Goal: Task Accomplishment & Management: Manage account settings

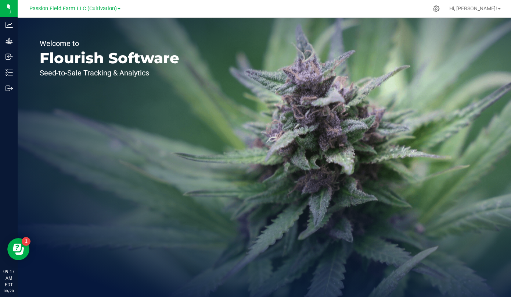
click at [118, 10] on link "Passion Field Farm LLC (Cultivation)" at bounding box center [74, 8] width 91 height 7
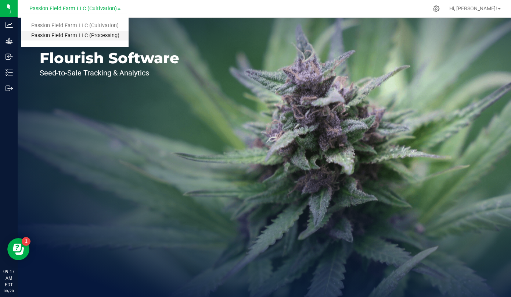
click at [111, 36] on link "Passion Field Farm LLC (Processing)" at bounding box center [74, 36] width 107 height 10
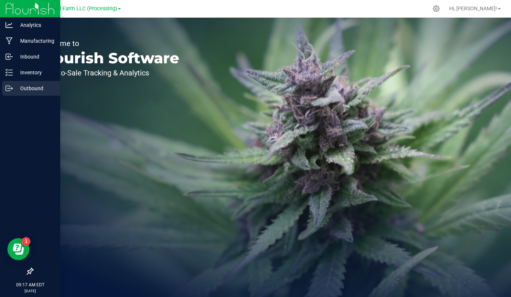
click at [24, 92] on p "Outbound" at bounding box center [35, 88] width 44 height 9
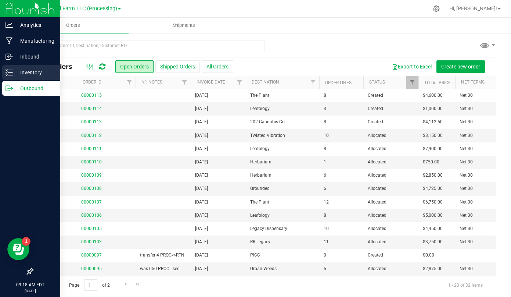
click at [17, 71] on p "Inventory" at bounding box center [35, 72] width 44 height 9
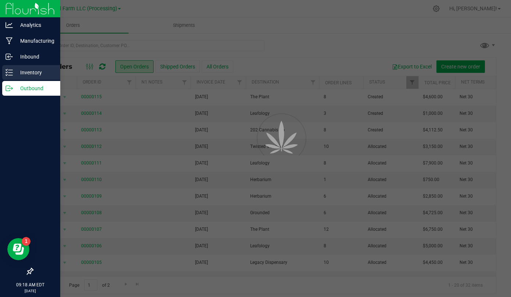
click at [28, 71] on p "Inventory" at bounding box center [35, 72] width 44 height 9
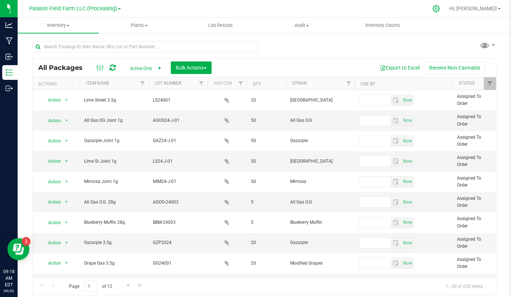
click at [446, 12] on div at bounding box center [436, 9] width 18 height 16
click at [440, 11] on icon at bounding box center [436, 8] width 7 height 7
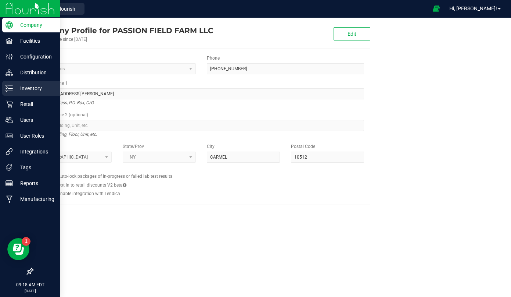
click at [15, 90] on p "Inventory" at bounding box center [35, 88] width 44 height 9
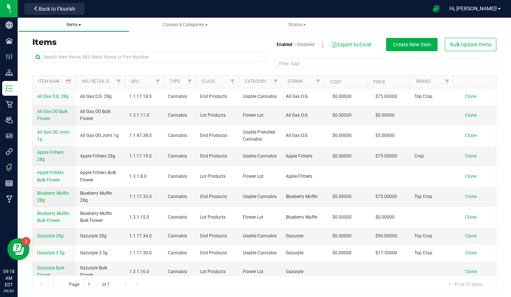
click at [83, 27] on span "Items" at bounding box center [73, 25] width 99 height 6
click at [69, 83] on span "Filter" at bounding box center [70, 82] width 6 height 6
click at [67, 80] on span "Filter" at bounding box center [70, 82] width 6 height 6
click at [82, 121] on button "Filter" at bounding box center [85, 117] width 35 height 16
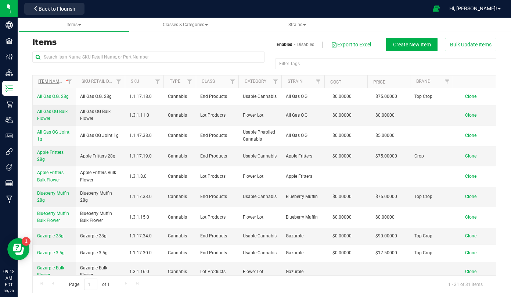
click at [57, 80] on link "Item Name" at bounding box center [54, 81] width 32 height 5
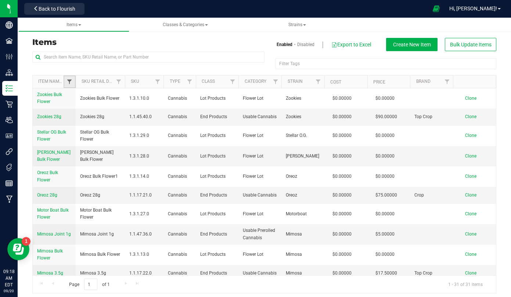
click at [72, 82] on span "Filter" at bounding box center [70, 82] width 6 height 6
click at [86, 81] on link "Sku Retail Display Name" at bounding box center [109, 81] width 55 height 5
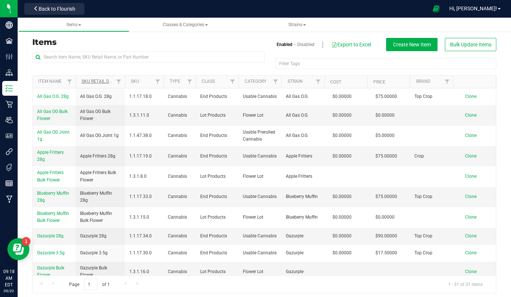
click at [86, 81] on link "Sku Retail Display Name" at bounding box center [114, 81] width 64 height 5
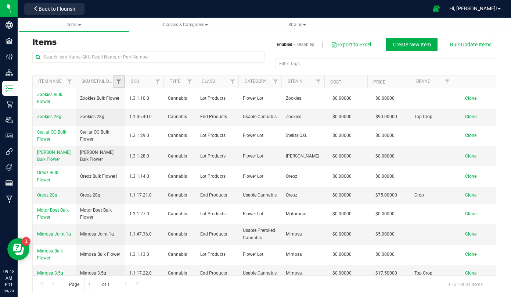
click at [115, 82] on link "Filter" at bounding box center [119, 81] width 12 height 12
click at [116, 82] on span "Filter" at bounding box center [119, 82] width 6 height 6
click at [89, 56] on input "text" at bounding box center [148, 56] width 232 height 11
type input "joint"
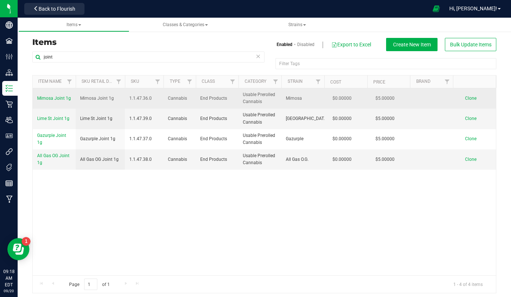
click at [63, 96] on span "Mimosa Joint 1g" at bounding box center [54, 98] width 34 height 5
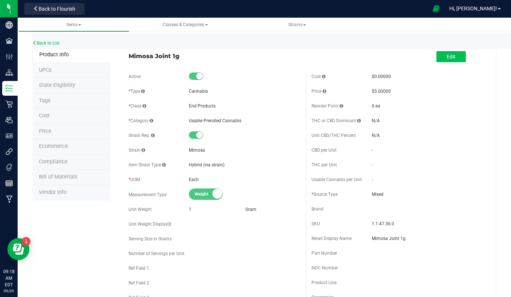
click at [447, 54] on span "Edit" at bounding box center [451, 57] width 9 height 6
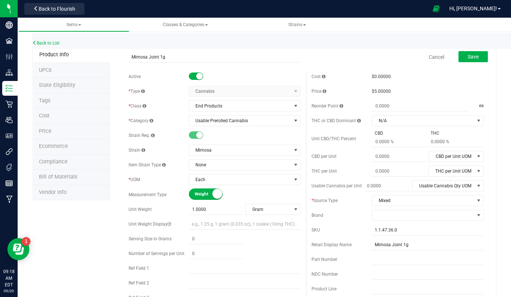
click at [377, 92] on span "$5.00000" at bounding box center [381, 91] width 19 height 5
click at [390, 94] on div "$5.00000" at bounding box center [428, 91] width 112 height 7
click at [374, 92] on span "$5.00000" at bounding box center [381, 91] width 19 height 5
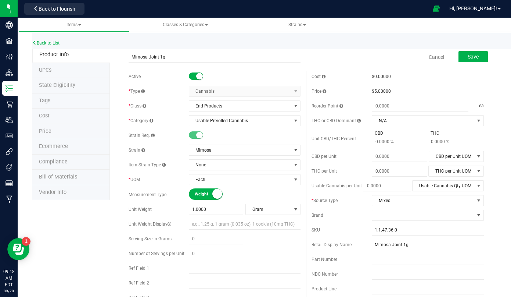
click at [374, 92] on span "$5.00000" at bounding box center [381, 91] width 19 height 5
click at [376, 92] on span "$5.00000" at bounding box center [381, 91] width 19 height 5
drag, startPoint x: 376, startPoint y: 92, endPoint x: 382, endPoint y: 90, distance: 6.0
click at [382, 90] on span "$5.00000" at bounding box center [381, 91] width 19 height 5
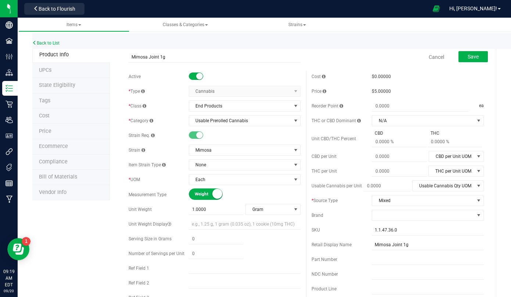
click at [55, 130] on li "Price" at bounding box center [71, 131] width 78 height 15
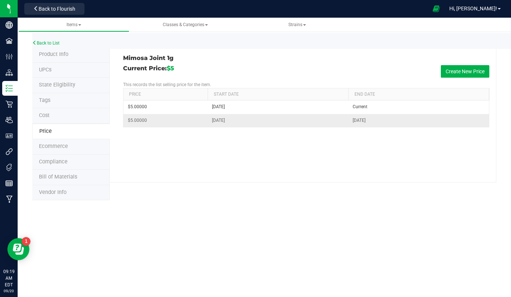
click at [136, 122] on span "$5.00000" at bounding box center [137, 120] width 19 height 7
click at [137, 119] on span "$5.00000" at bounding box center [137, 120] width 19 height 7
click at [172, 67] on span "$5" at bounding box center [170, 68] width 7 height 7
click at [174, 65] on span "$5" at bounding box center [170, 68] width 7 height 7
click at [446, 68] on button "Create New Price" at bounding box center [465, 71] width 49 height 12
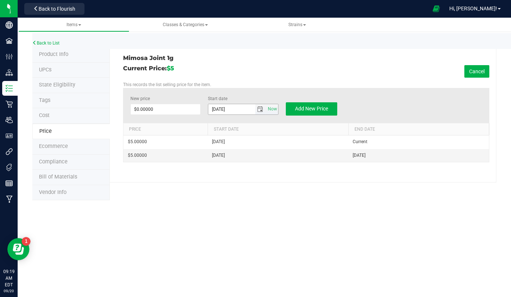
click at [215, 105] on input "[DATE]" at bounding box center [231, 109] width 47 height 10
click at [217, 107] on input "[DATE]" at bounding box center [231, 109] width 47 height 10
type input "[DATE]"
click at [175, 107] on span at bounding box center [165, 109] width 71 height 11
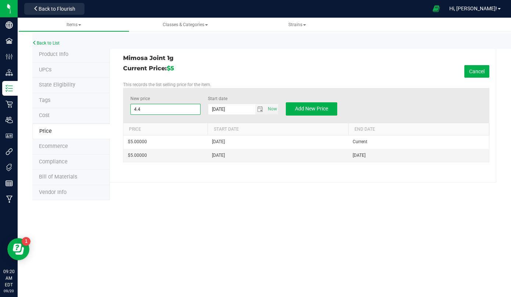
type input "4.42"
click at [295, 105] on span "Add New Price" at bounding box center [311, 108] width 33 height 6
type input "$0.00000"
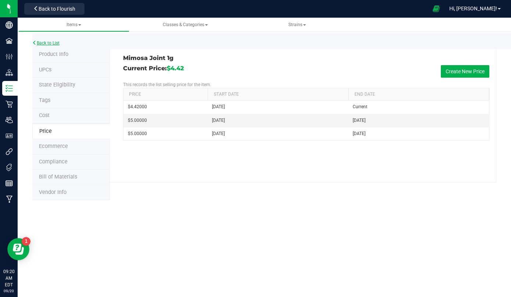
click at [51, 43] on link "Back to List" at bounding box center [45, 42] width 27 height 5
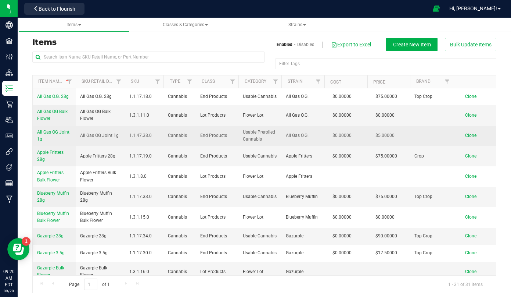
click at [62, 133] on span "All Gas OG Joint 1g" at bounding box center [53, 135] width 32 height 12
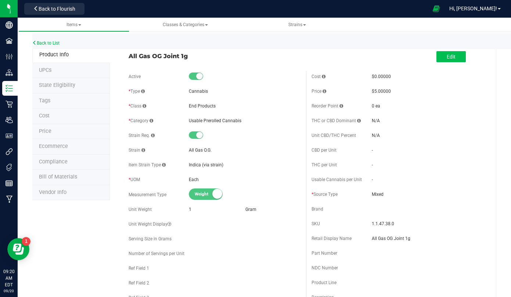
click at [447, 53] on button "Edit" at bounding box center [451, 56] width 29 height 11
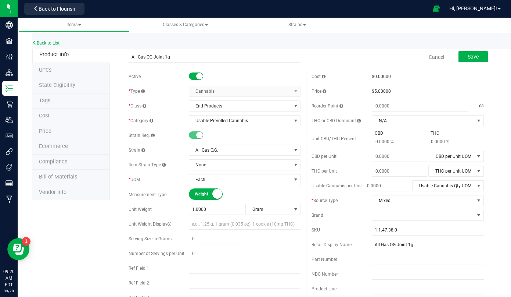
click at [382, 89] on span "$5.00000" at bounding box center [381, 91] width 19 height 5
click at [55, 128] on li "Price" at bounding box center [71, 131] width 78 height 15
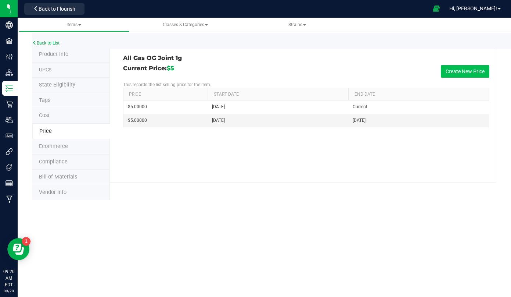
click at [446, 74] on button "Create New Price" at bounding box center [465, 71] width 49 height 12
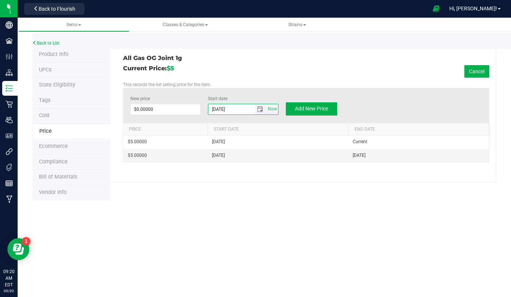
click at [220, 108] on input "[DATE]" at bounding box center [231, 109] width 47 height 10
click at [217, 109] on input "[DATE]" at bounding box center [231, 109] width 47 height 10
type input "[DATE]"
click at [147, 110] on span at bounding box center [165, 109] width 71 height 11
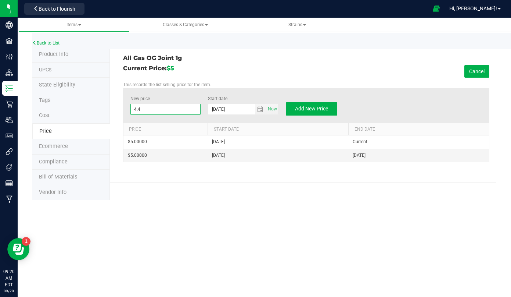
type input "4.42"
click at [295, 108] on span "Add New Price" at bounding box center [311, 108] width 33 height 6
type input "$0.00000"
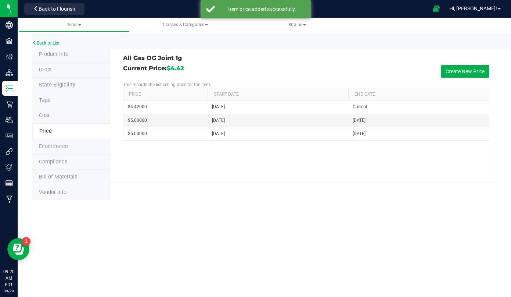
click at [50, 41] on link "Back to List" at bounding box center [45, 42] width 27 height 5
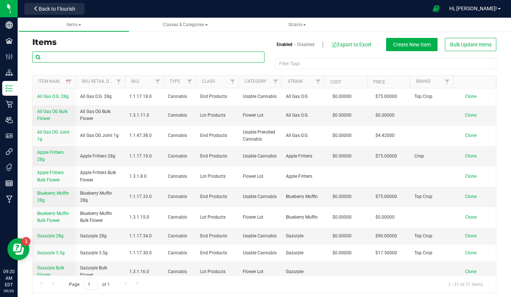
click at [69, 60] on input "text" at bounding box center [148, 56] width 232 height 11
type input "joint"
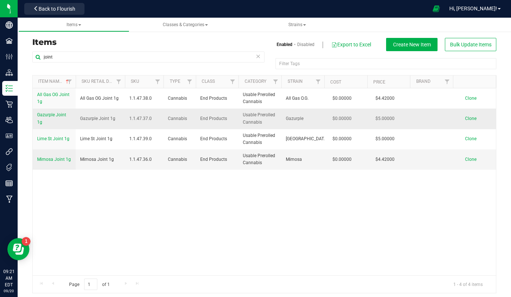
click at [55, 114] on span "Gazurple Joint 1g" at bounding box center [51, 118] width 29 height 12
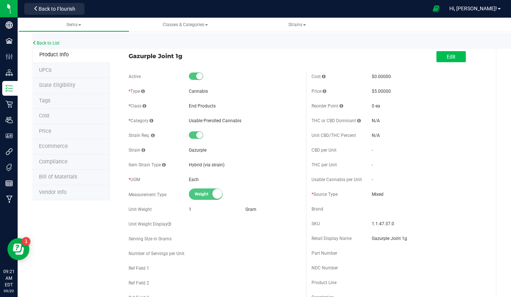
click at [449, 60] on button "Edit" at bounding box center [451, 56] width 29 height 11
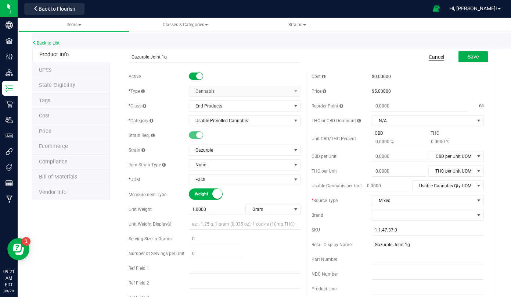
click at [437, 59] on link "Cancel" at bounding box center [436, 56] width 15 height 7
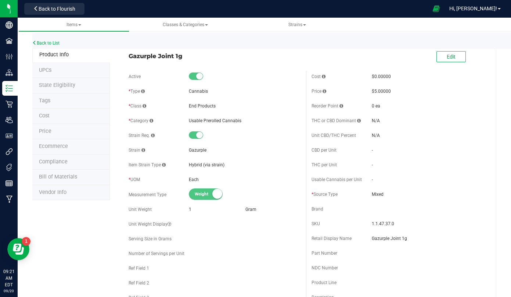
click at [50, 124] on li "Price" at bounding box center [71, 131] width 78 height 15
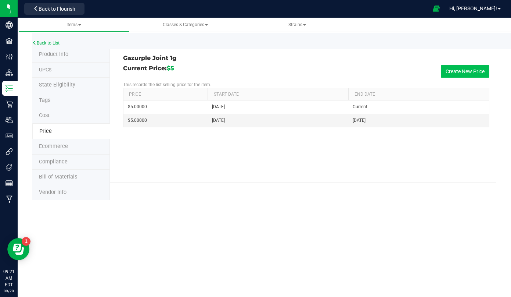
click at [449, 73] on button "Create New Price" at bounding box center [465, 71] width 49 height 12
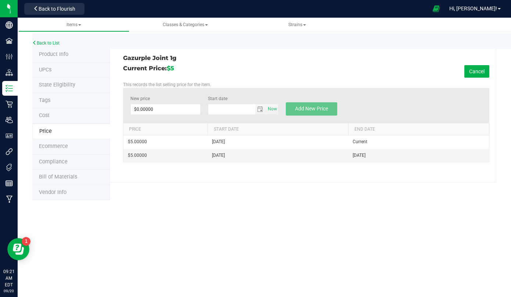
type input "[DATE]"
click at [157, 104] on span at bounding box center [165, 109] width 71 height 11
type input "4.42"
type input "$4.42000"
click at [216, 108] on input "[DATE]" at bounding box center [231, 109] width 47 height 10
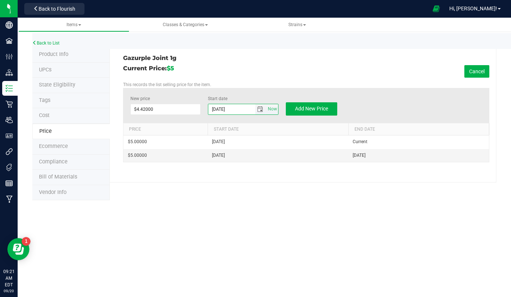
click at [216, 108] on input "[DATE]" at bounding box center [231, 109] width 47 height 10
type input "[DATE]"
click at [297, 106] on span "Add New Price" at bounding box center [311, 108] width 33 height 6
type input "$0.00000"
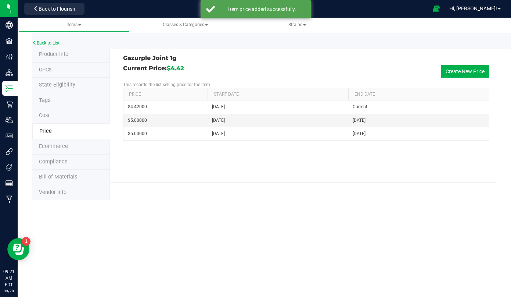
click at [57, 43] on link "Back to List" at bounding box center [45, 42] width 27 height 5
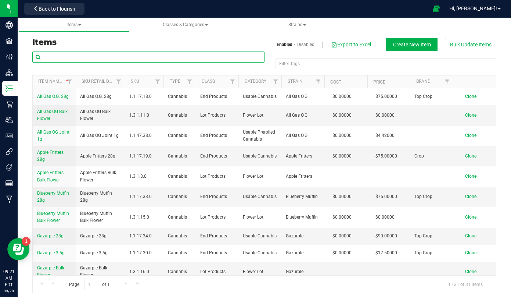
click at [157, 61] on input "text" at bounding box center [148, 56] width 232 height 11
type input "joint"
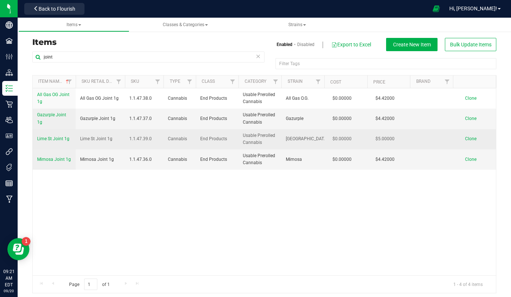
click at [60, 136] on span "Lime St Joint 1g" at bounding box center [53, 138] width 32 height 5
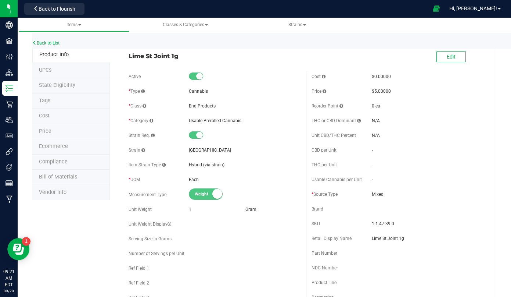
click at [50, 129] on span "Price" at bounding box center [45, 131] width 12 height 6
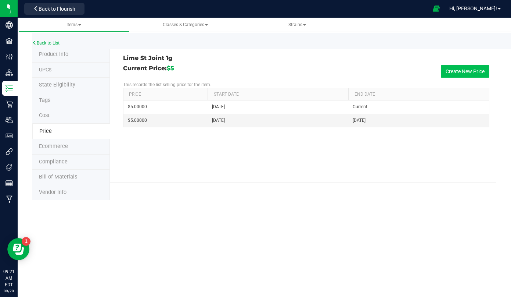
click at [460, 69] on button "Create New Price" at bounding box center [465, 71] width 49 height 12
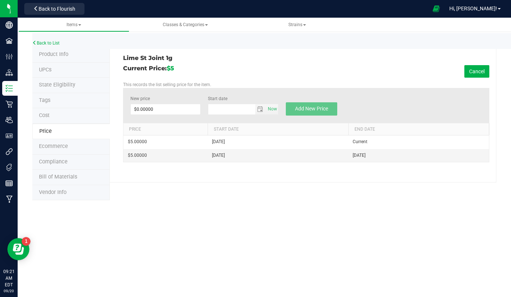
type input "[DATE]"
click at [166, 108] on span at bounding box center [165, 109] width 71 height 11
type input "4.42"
type input "$4.42000"
click at [222, 107] on input "[DATE]" at bounding box center [231, 109] width 47 height 10
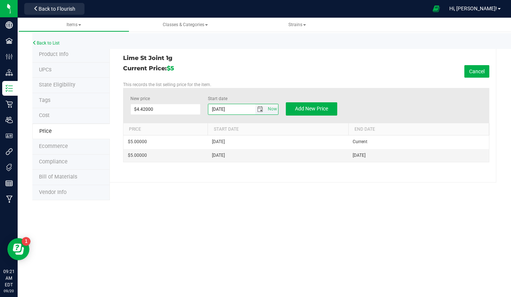
click at [220, 108] on input "[DATE]" at bounding box center [231, 109] width 47 height 10
click at [215, 109] on input "[DATE]" at bounding box center [231, 109] width 47 height 10
click at [220, 109] on input "[DATE]" at bounding box center [231, 109] width 47 height 10
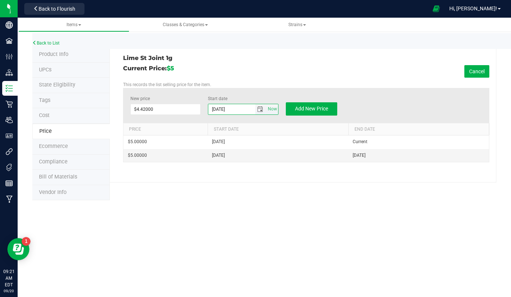
click at [220, 109] on input "[DATE]" at bounding box center [231, 109] width 47 height 10
click at [218, 109] on input "[DATE]" at bounding box center [231, 109] width 47 height 10
type input "[DATE]"
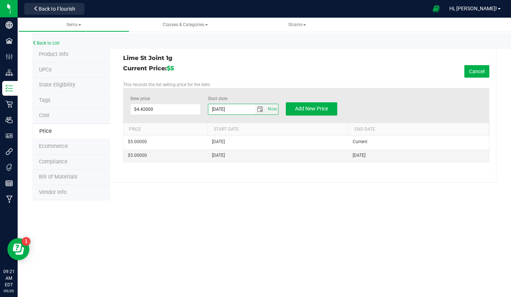
click at [225, 117] on div "New price $4.42000 4.42 Start date [DATE] Now Add New Price" at bounding box center [306, 105] width 367 height 35
click at [295, 104] on button "Add New Price" at bounding box center [311, 108] width 51 height 13
type input "$0.00000"
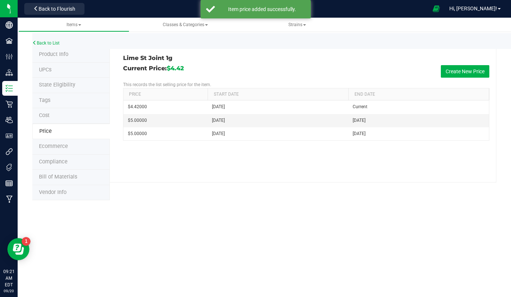
click at [296, 71] on div "Current Price: $4.42 Create New Price" at bounding box center [306, 71] width 367 height 12
click at [57, 42] on link "Back to List" at bounding box center [45, 42] width 27 height 5
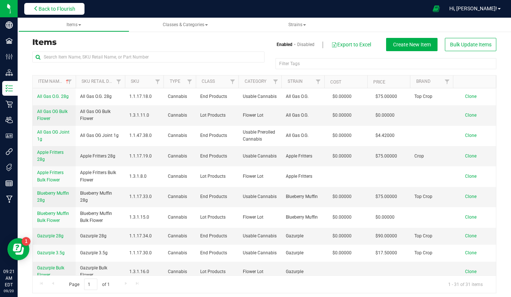
click at [74, 10] on span "Back to Flourish" at bounding box center [57, 9] width 37 height 6
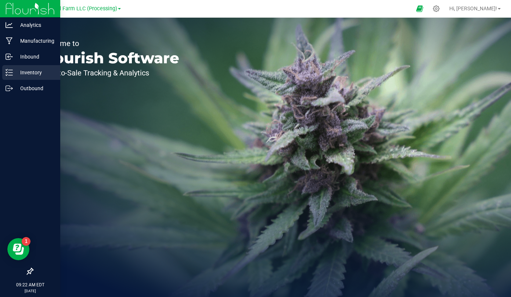
click at [12, 72] on icon at bounding box center [9, 72] width 7 height 7
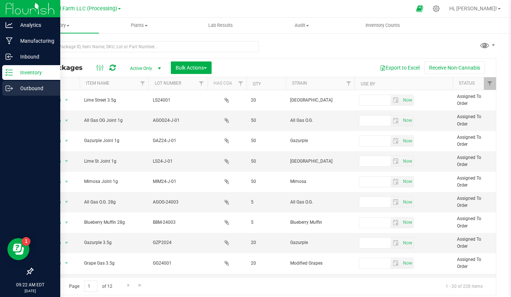
click at [19, 85] on p "Outbound" at bounding box center [35, 88] width 44 height 9
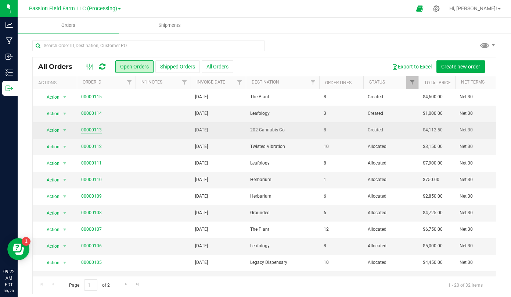
click at [91, 132] on link "00000113" at bounding box center [91, 129] width 21 height 7
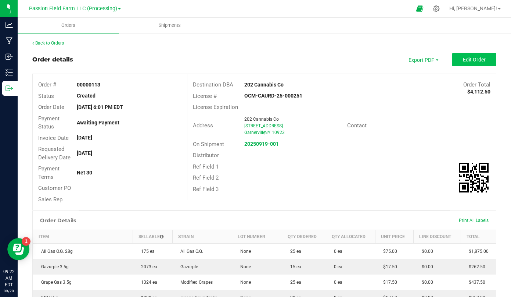
click at [468, 62] on button "Edit Order" at bounding box center [474, 59] width 44 height 13
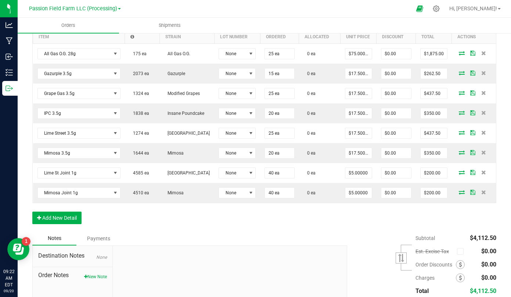
scroll to position [219, 0]
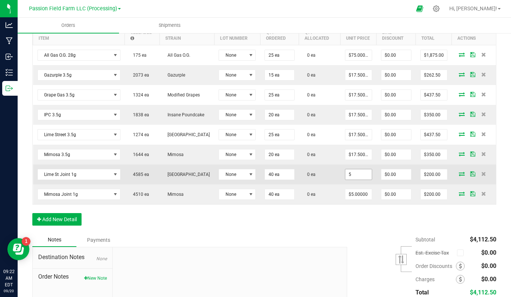
click at [345, 176] on input "5" at bounding box center [358, 174] width 26 height 10
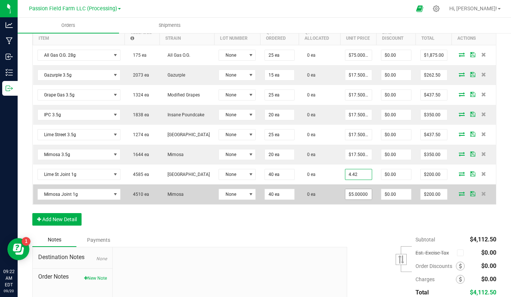
type input "$4.42000"
type input "$176.80"
click at [348, 197] on input "5" at bounding box center [358, 194] width 26 height 10
click at [354, 193] on input "5" at bounding box center [358, 194] width 26 height 10
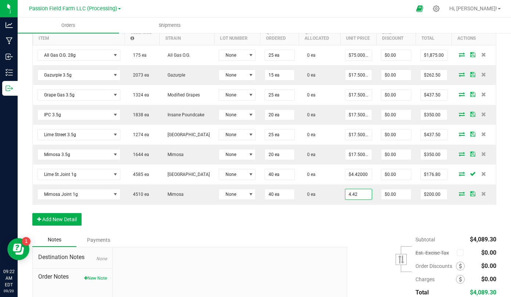
type input "$4.42000"
type input "$176.80"
click at [346, 209] on div "Order Details Print All Labels Item Sellable Strain Lot Number Qty Ordered Qty …" at bounding box center [264, 120] width 464 height 226
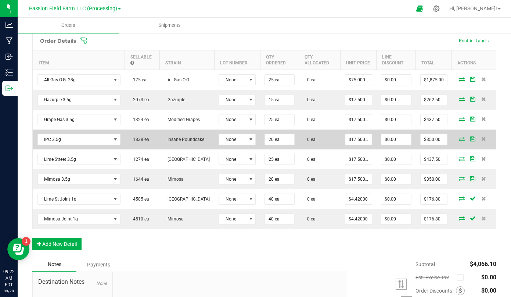
scroll to position [193, 0]
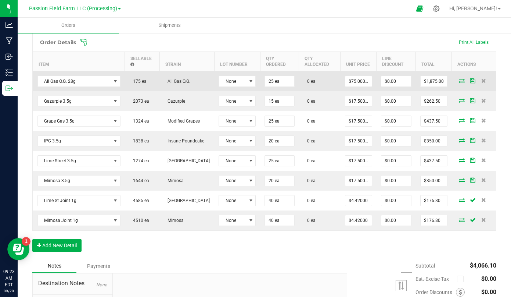
click at [463, 80] on icon at bounding box center [462, 80] width 6 height 4
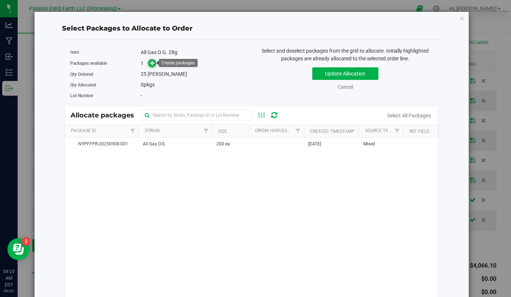
click at [153, 66] on span at bounding box center [152, 63] width 9 height 9
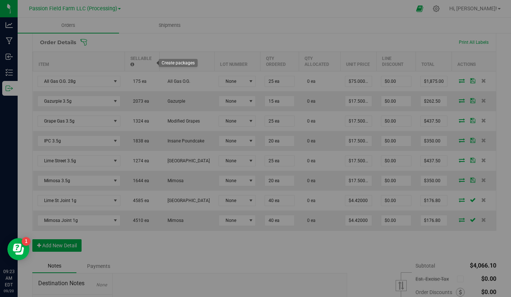
type input "1"
type input "25"
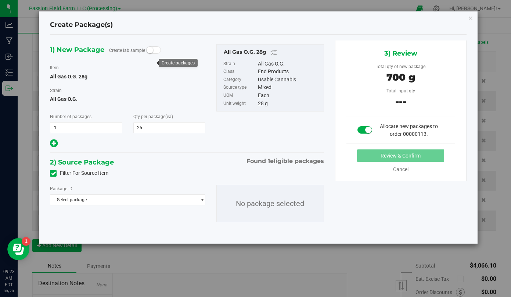
click at [133, 205] on div "Package ID Select package NYPFFPR-20250908-001 No package selected" at bounding box center [186, 203] width 285 height 49
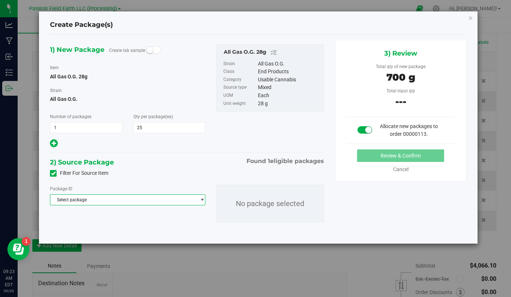
click at [133, 198] on span "Select package" at bounding box center [122, 199] width 145 height 10
click at [132, 223] on span at bounding box center [127, 214] width 154 height 17
click at [132, 226] on li "NYPFFPR-20250908-001 ( All Gas O.G. 28g )" at bounding box center [127, 230] width 154 height 10
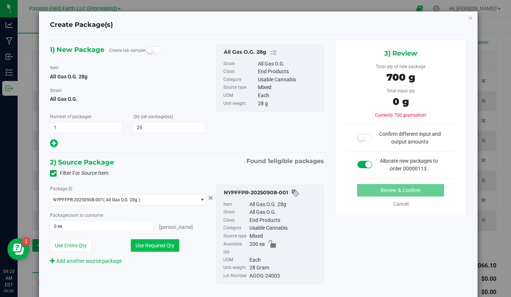
click at [147, 243] on button "Use Required Qty" at bounding box center [155, 245] width 49 height 12
type input "25 ea"
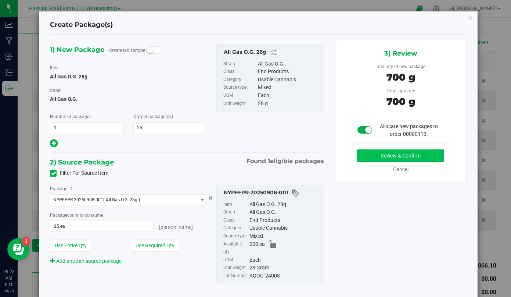
click at [385, 156] on button "Review & Confirm" at bounding box center [400, 155] width 87 height 12
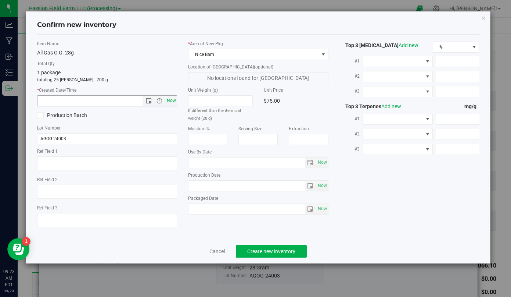
click at [175, 97] on span "Now" at bounding box center [171, 100] width 12 height 11
type input "[DATE] 9:23 AM"
click at [261, 247] on button "Create new inventory" at bounding box center [271, 251] width 71 height 12
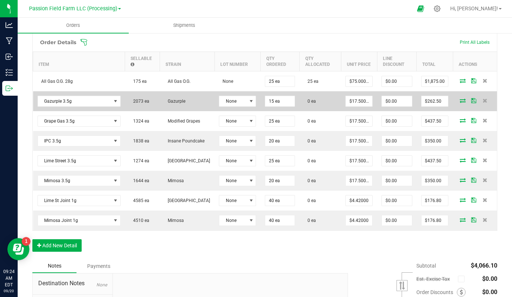
click at [462, 98] on icon at bounding box center [462, 100] width 6 height 4
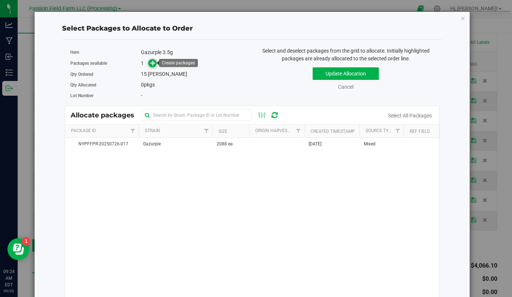
click at [152, 62] on icon at bounding box center [153, 63] width 6 height 6
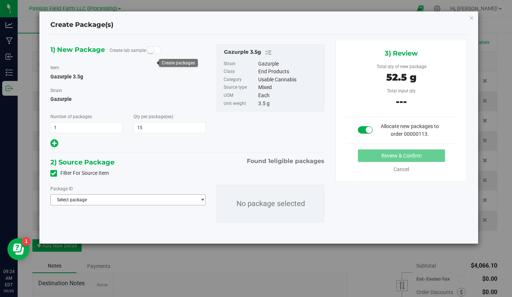
click at [146, 195] on span "Select package" at bounding box center [124, 199] width 146 height 10
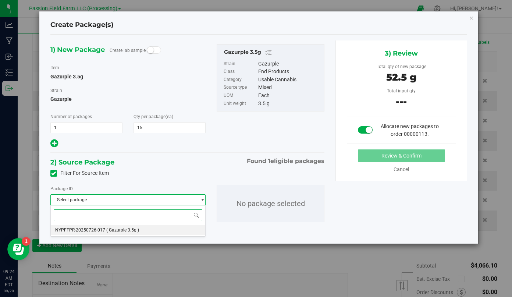
click at [128, 229] on span "( Gazurple 3.5g )" at bounding box center [122, 229] width 33 height 5
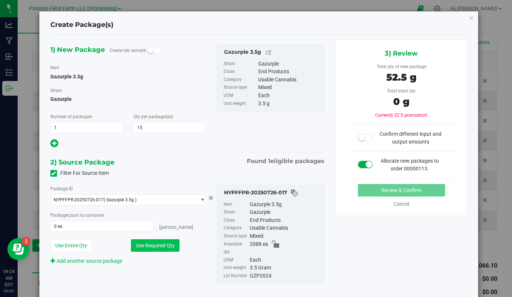
click at [146, 243] on button "Use Required Qty" at bounding box center [155, 245] width 49 height 12
type input "15 ea"
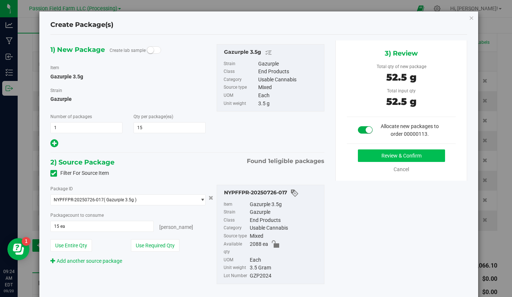
click at [374, 154] on button "Review & Confirm" at bounding box center [401, 155] width 87 height 12
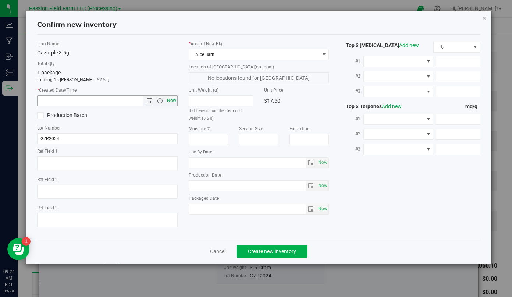
click at [170, 101] on span "Now" at bounding box center [171, 100] width 12 height 11
click at [45, 100] on input "[DATE] 9:24 AM" at bounding box center [95, 101] width 117 height 10
type input "[DATE] 9:24 AM"
click at [264, 257] on div "Cancel Create new inventory" at bounding box center [258, 250] width 442 height 25
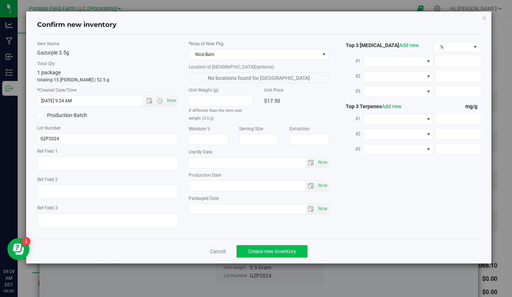
click at [264, 253] on span "Create new inventory" at bounding box center [272, 251] width 48 height 6
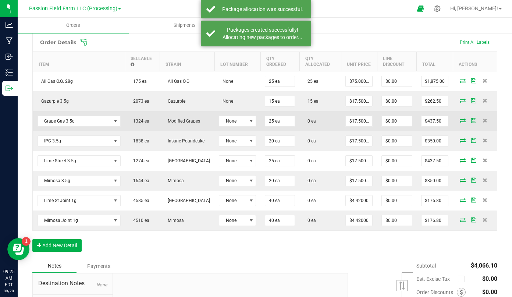
click at [465, 118] on icon at bounding box center [462, 120] width 6 height 4
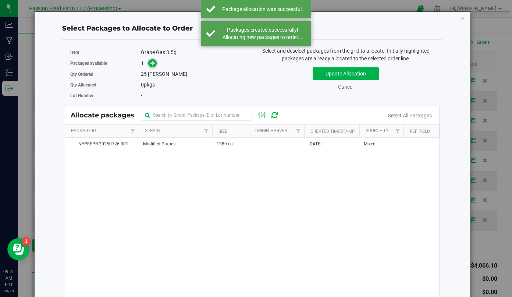
click at [154, 65] on icon at bounding box center [152, 62] width 5 height 5
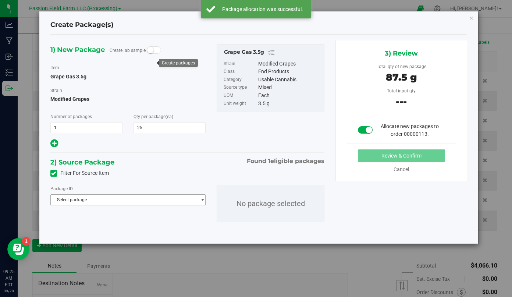
click at [133, 198] on span "Select package" at bounding box center [124, 199] width 146 height 10
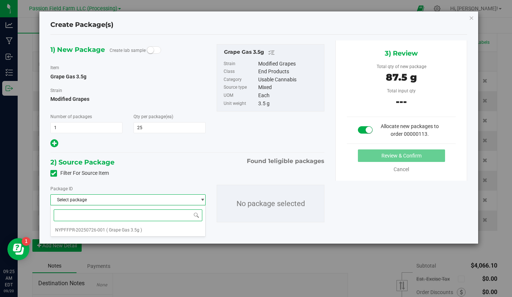
click at [133, 221] on span at bounding box center [128, 214] width 155 height 17
click at [131, 227] on span "( Grape Gas 3.5g )" at bounding box center [124, 229] width 36 height 5
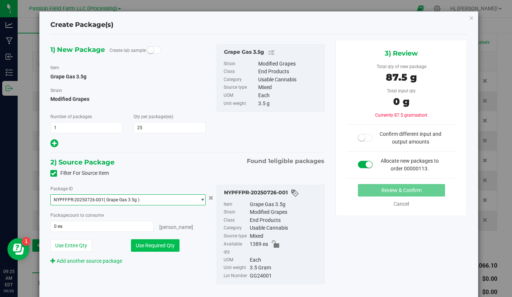
click at [140, 243] on button "Use Required Qty" at bounding box center [155, 245] width 49 height 12
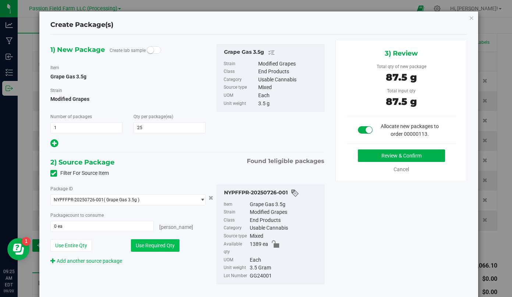
type input "25 ea"
click at [366, 155] on button "Review & Confirm" at bounding box center [401, 155] width 87 height 12
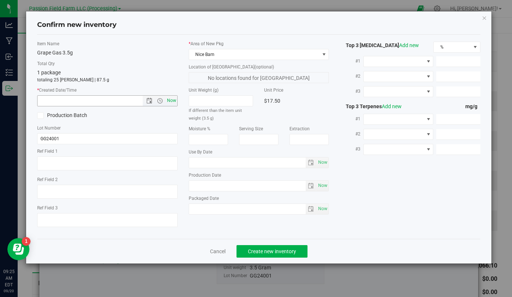
click at [174, 103] on span "Now" at bounding box center [171, 100] width 12 height 11
click at [46, 101] on input "[DATE] 9:25 AM" at bounding box center [95, 101] width 117 height 10
type input "[DATE] 9:25 AM"
click at [276, 253] on span "Create new inventory" at bounding box center [272, 251] width 48 height 6
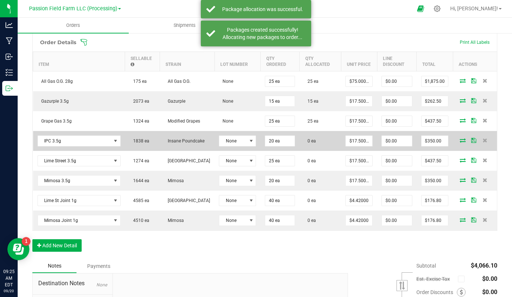
click at [463, 140] on icon at bounding box center [462, 140] width 6 height 4
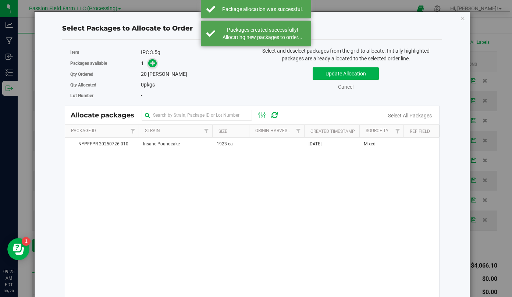
click at [154, 62] on icon at bounding box center [152, 62] width 5 height 5
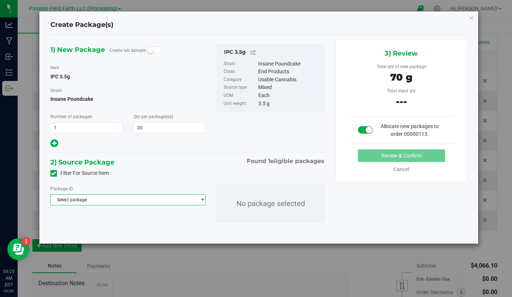
click at [128, 200] on span "Select package" at bounding box center [124, 199] width 146 height 10
click at [125, 230] on span "( IPC 3.5g )" at bounding box center [117, 229] width 22 height 5
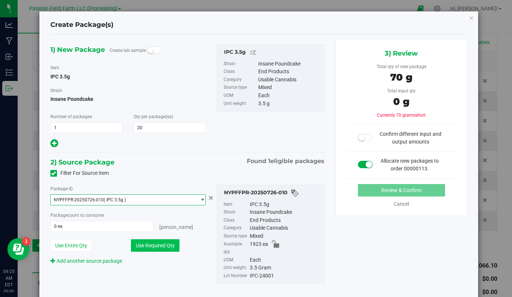
click at [135, 242] on button "Use Required Qty" at bounding box center [155, 245] width 49 height 12
type input "20 ea"
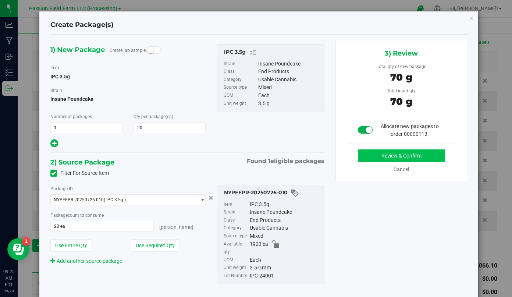
click at [368, 153] on button "Review & Confirm" at bounding box center [401, 155] width 87 height 12
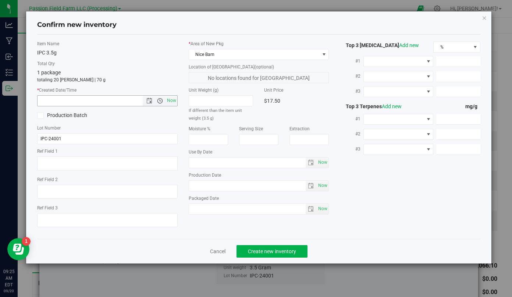
click at [158, 99] on span "Open the time view" at bounding box center [160, 101] width 6 height 6
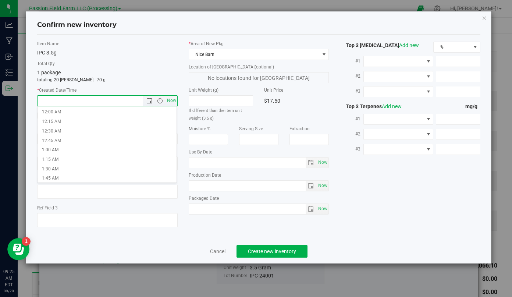
click at [98, 99] on input "text" at bounding box center [106, 101] width 139 height 10
click at [143, 100] on span "Now" at bounding box center [160, 101] width 35 height 10
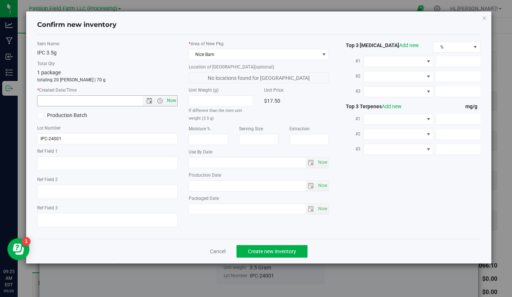
click at [170, 100] on span "Now" at bounding box center [171, 100] width 12 height 11
click at [47, 99] on input "[DATE] 9:25 AM" at bounding box center [95, 101] width 117 height 10
type input "[DATE] 9:25 AM"
click at [287, 251] on span "Create new inventory" at bounding box center [272, 251] width 48 height 6
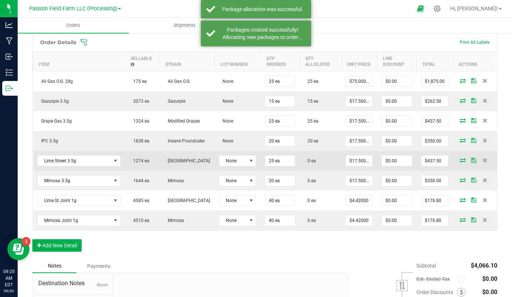
click at [461, 162] on icon at bounding box center [462, 160] width 6 height 4
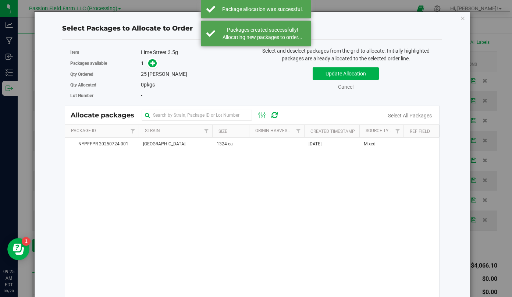
click at [154, 70] on div "Qty Ordered 25 [PERSON_NAME]" at bounding box center [158, 74] width 176 height 11
click at [154, 67] on span at bounding box center [152, 63] width 8 height 8
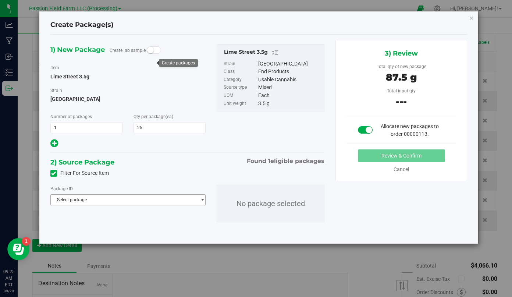
click at [153, 202] on span "Select package" at bounding box center [124, 199] width 146 height 10
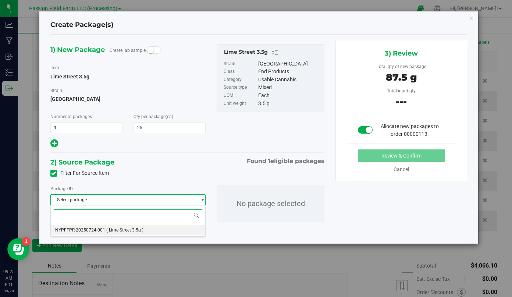
click at [147, 231] on li "NYPFFPR-20250724-001 ( Lime Street 3.5g )" at bounding box center [128, 230] width 155 height 10
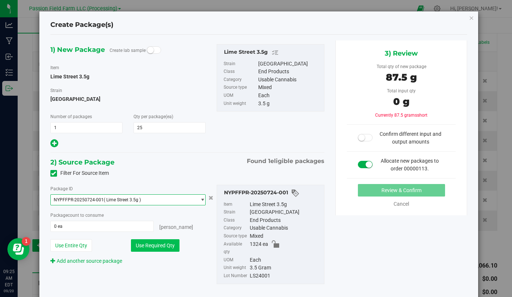
click at [147, 244] on button "Use Required Qty" at bounding box center [155, 245] width 49 height 12
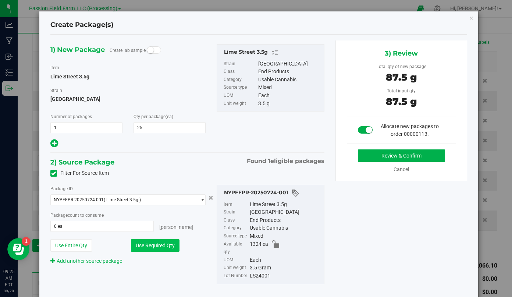
type input "25 ea"
click at [392, 157] on button "Review & Confirm" at bounding box center [401, 155] width 87 height 12
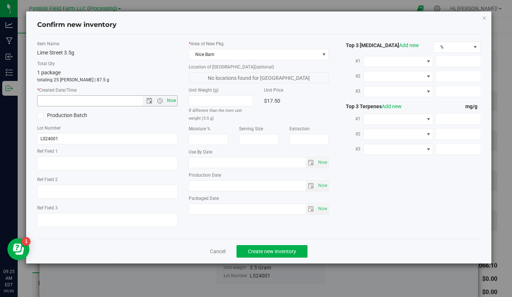
click at [169, 99] on span "Now" at bounding box center [171, 100] width 12 height 11
click at [49, 97] on input "[DATE] 9:25 AM" at bounding box center [95, 101] width 117 height 10
click at [48, 102] on input "[DATE] 9:25 AM" at bounding box center [95, 101] width 117 height 10
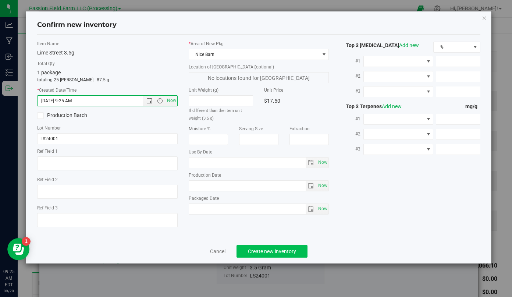
type input "[DATE] 9:25 AM"
click at [295, 254] on button "Create new inventory" at bounding box center [271, 251] width 71 height 12
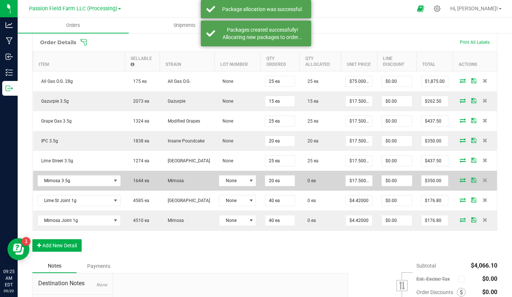
click at [462, 179] on icon at bounding box center [462, 179] width 6 height 4
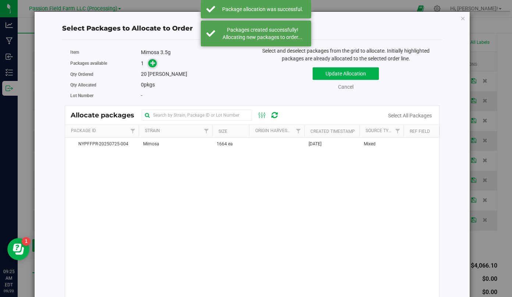
click at [150, 61] on span at bounding box center [152, 63] width 9 height 9
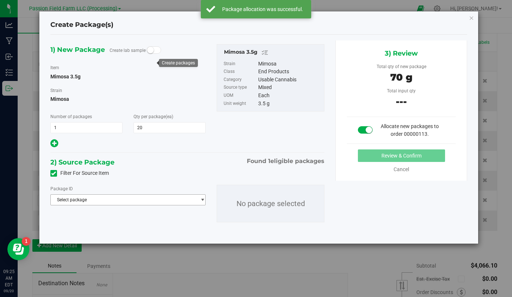
click at [128, 205] on div "Package ID Select package NYPFFPR-20250725-004 No package selected" at bounding box center [187, 203] width 285 height 49
click at [128, 201] on span "Select package" at bounding box center [124, 199] width 146 height 10
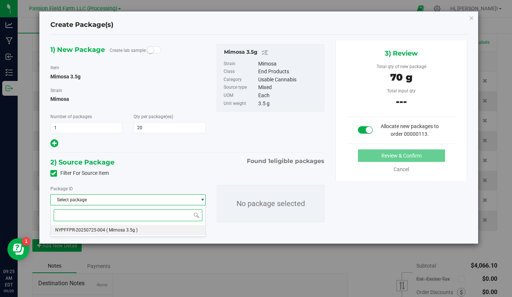
click at [126, 228] on span "( Mimosa 3.5g )" at bounding box center [121, 229] width 31 height 5
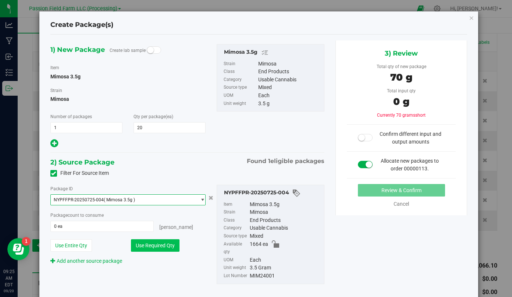
click at [146, 243] on button "Use Required Qty" at bounding box center [155, 245] width 49 height 12
type input "20 ea"
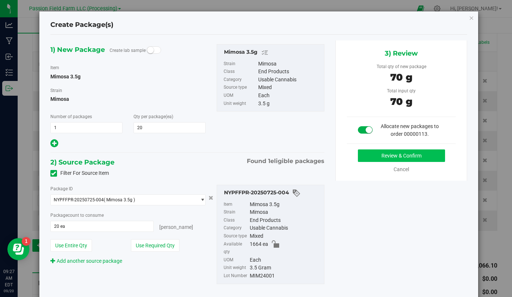
click at [374, 157] on button "Review & Confirm" at bounding box center [401, 155] width 87 height 12
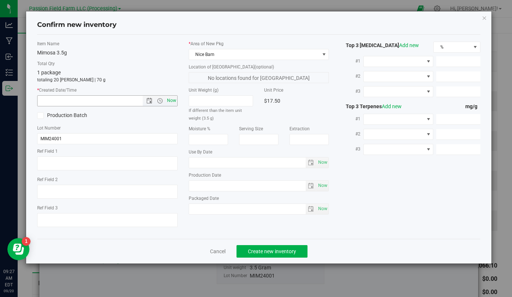
click at [170, 101] on span "Now" at bounding box center [171, 100] width 12 height 11
click at [49, 99] on input "[DATE] 9:27 AM" at bounding box center [95, 101] width 117 height 10
type input "[DATE] 9:27 AM"
click at [257, 251] on span "Create new inventory" at bounding box center [272, 251] width 48 height 6
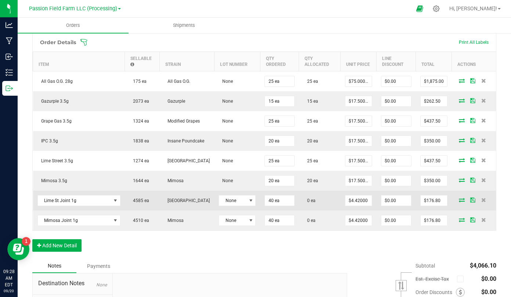
click at [460, 198] on icon at bounding box center [462, 199] width 6 height 4
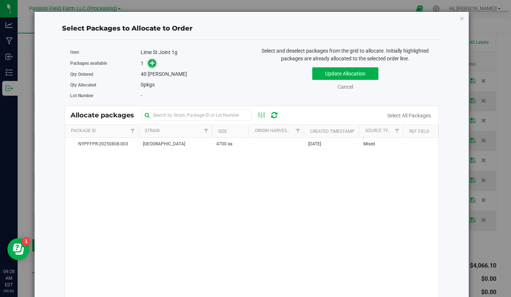
click at [153, 64] on icon at bounding box center [152, 62] width 5 height 5
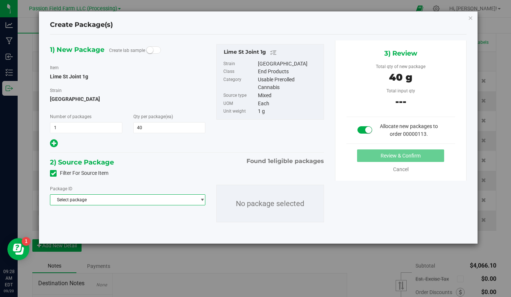
click at [153, 194] on span "Select package" at bounding box center [127, 199] width 155 height 11
click at [146, 230] on li "NYPFFPR-20250808-003 ( Lime St Joint 1g )" at bounding box center [127, 230] width 154 height 10
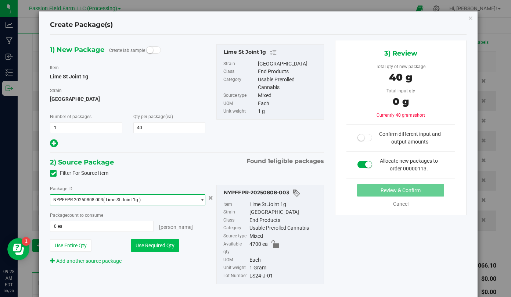
click at [147, 243] on button "Use Required Qty" at bounding box center [155, 245] width 49 height 12
type input "40 ea"
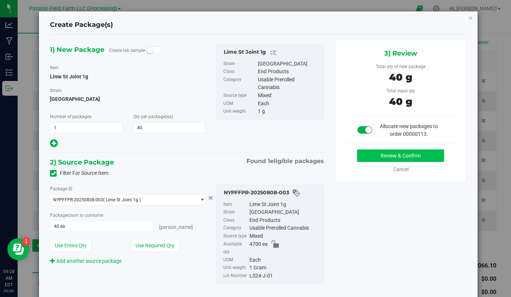
click at [370, 151] on button "Review & Confirm" at bounding box center [400, 155] width 87 height 12
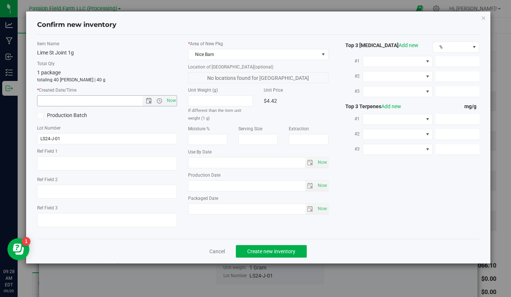
click at [74, 100] on input "text" at bounding box center [95, 101] width 117 height 10
click at [172, 102] on span "Now" at bounding box center [171, 100] width 12 height 11
click at [46, 100] on input "[DATE] 9:28 AM" at bounding box center [95, 101] width 117 height 10
type input "[DATE] 9:28 AM"
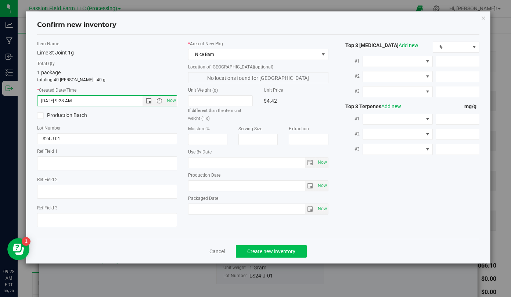
click at [262, 249] on span "Create new inventory" at bounding box center [271, 251] width 48 height 6
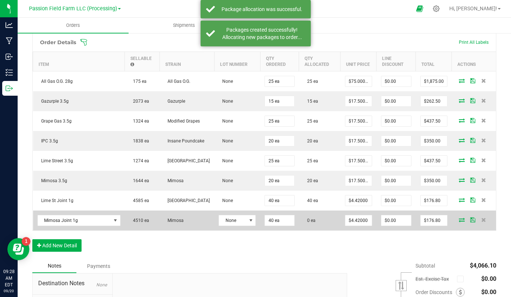
click at [463, 218] on icon at bounding box center [462, 219] width 6 height 4
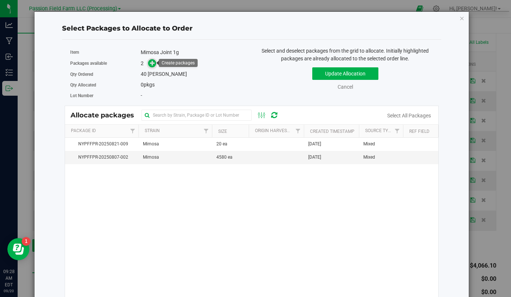
click at [153, 63] on icon at bounding box center [153, 63] width 6 height 6
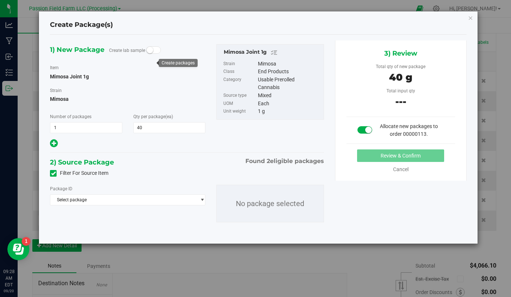
click at [168, 205] on div "Package ID Select package NYPFFPR-20250807-002 NYPFFPR-20250821-009 No package …" at bounding box center [186, 203] width 285 height 49
click at [166, 202] on span "Select package" at bounding box center [122, 199] width 145 height 10
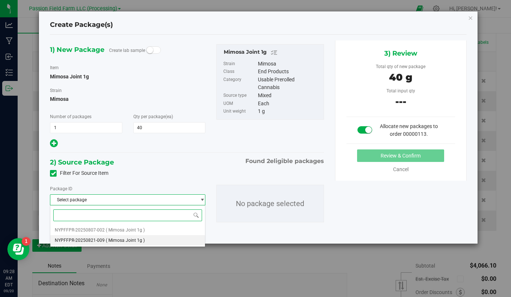
click at [150, 239] on li "NYPFFPR-20250821-009 ( Mimosa Joint 1g )" at bounding box center [127, 240] width 154 height 10
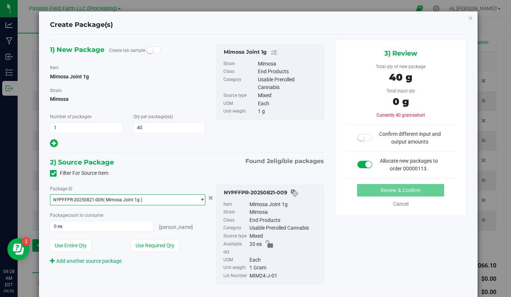
click at [159, 201] on span "NYPFFPR-20250821-009 ( Mimosa Joint 1g )" at bounding box center [122, 199] width 145 height 10
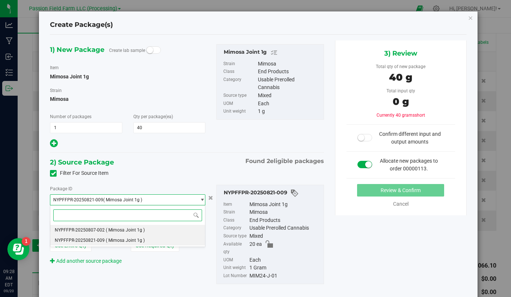
click at [146, 230] on li "NYPFFPR-20250807-002 ( Mimosa Joint 1g )" at bounding box center [127, 230] width 154 height 10
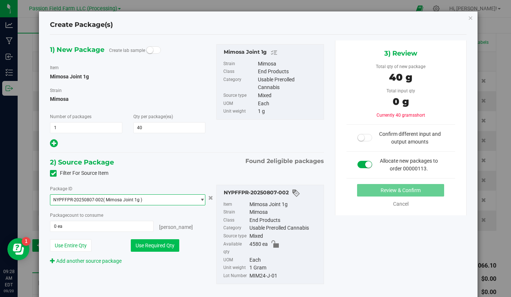
click at [152, 248] on button "Use Required Qty" at bounding box center [155, 245] width 49 height 12
type input "40 ea"
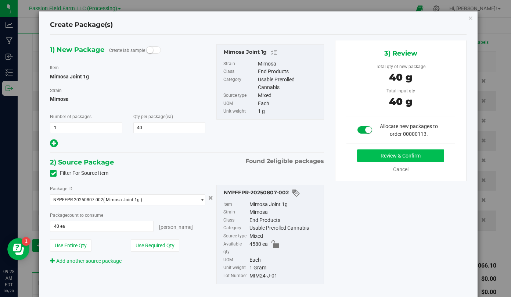
click at [377, 157] on button "Review & Confirm" at bounding box center [400, 155] width 87 height 12
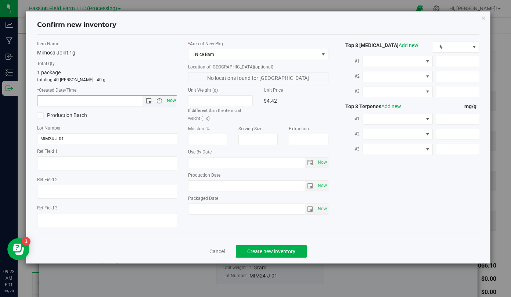
click at [171, 100] on span "Now" at bounding box center [171, 100] width 12 height 11
click at [48, 101] on input "[DATE] 9:28 AM" at bounding box center [95, 101] width 117 height 10
type input "[DATE] 9:28 AM"
click at [259, 250] on span "Create new inventory" at bounding box center [271, 251] width 48 height 6
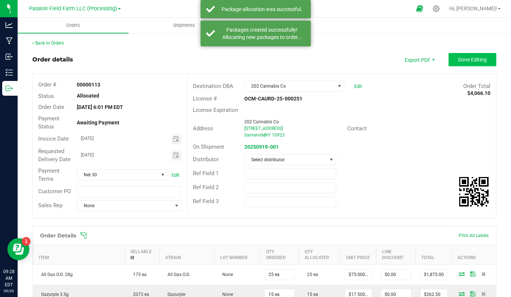
click at [467, 63] on button "Done Editing" at bounding box center [473, 59] width 48 height 13
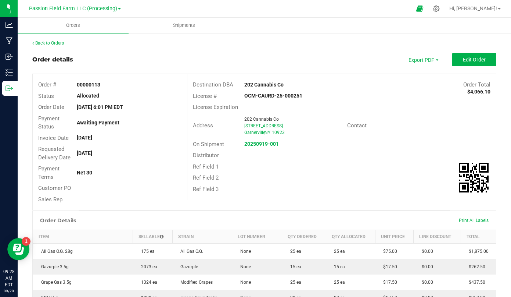
click at [56, 43] on link "Back to Orders" at bounding box center [48, 42] width 32 height 5
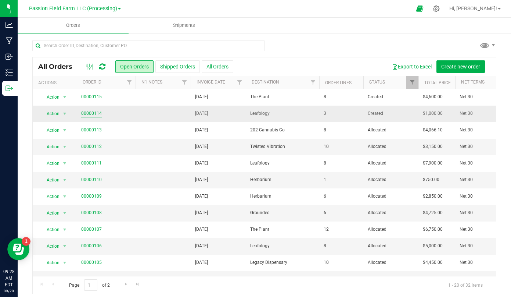
click at [98, 113] on link "00000114" at bounding box center [91, 113] width 21 height 7
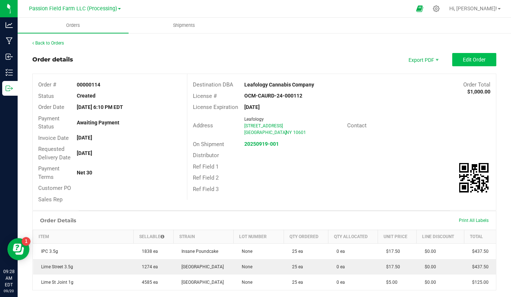
click at [480, 59] on span "Edit Order" at bounding box center [474, 60] width 23 height 6
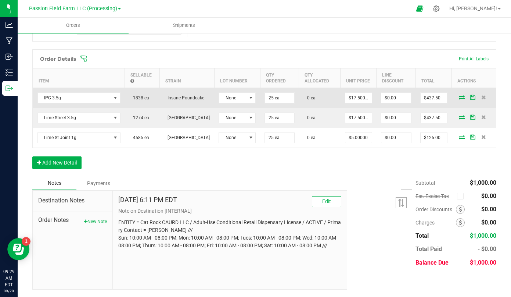
scroll to position [177, 0]
click at [463, 95] on icon at bounding box center [462, 97] width 6 height 4
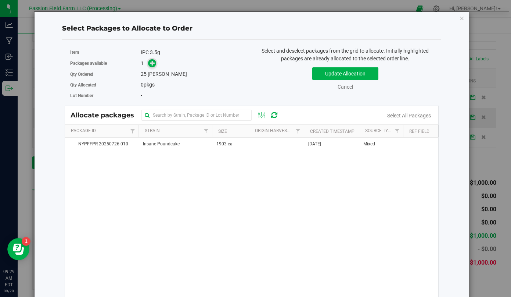
click at [150, 63] on icon at bounding box center [153, 63] width 6 height 6
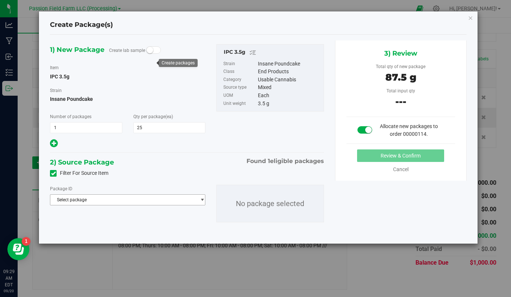
click at [138, 195] on span "Select package" at bounding box center [122, 199] width 145 height 10
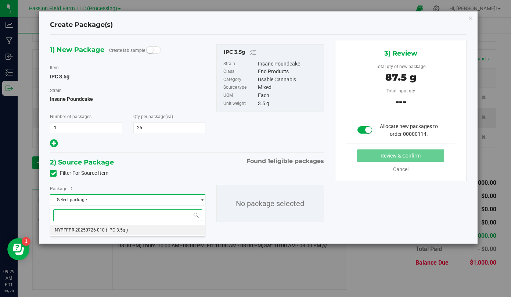
click at [129, 231] on li "NYPFFPR-20250726-010 ( IPC 3.5g )" at bounding box center [127, 230] width 154 height 10
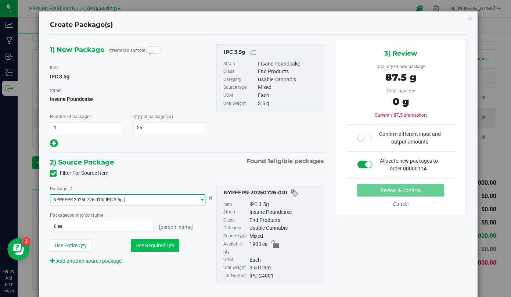
click at [149, 241] on button "Use Required Qty" at bounding box center [155, 245] width 49 height 12
type input "25 ea"
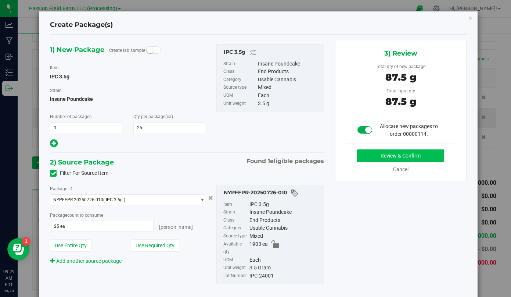
click at [399, 161] on button "Review & Confirm" at bounding box center [400, 155] width 87 height 12
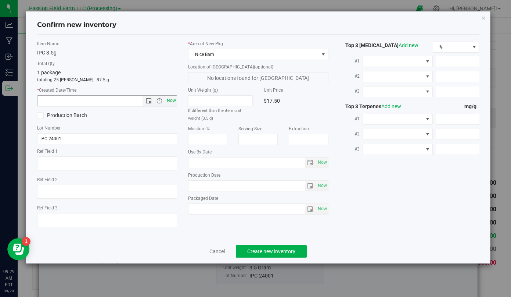
click at [173, 99] on span "Now" at bounding box center [171, 100] width 12 height 11
click at [47, 100] on input "[DATE] 9:29 AM" at bounding box center [95, 101] width 117 height 10
type input "[DATE] 9:29 AM"
click at [268, 246] on button "Create new inventory" at bounding box center [271, 251] width 71 height 12
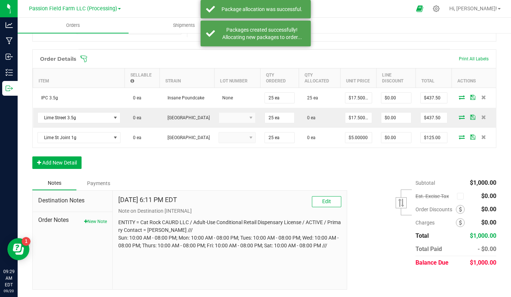
scroll to position [176, 0]
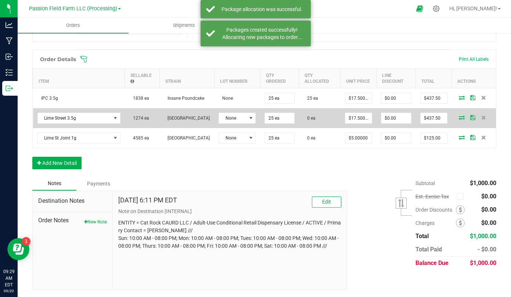
click at [462, 118] on icon at bounding box center [462, 117] width 6 height 4
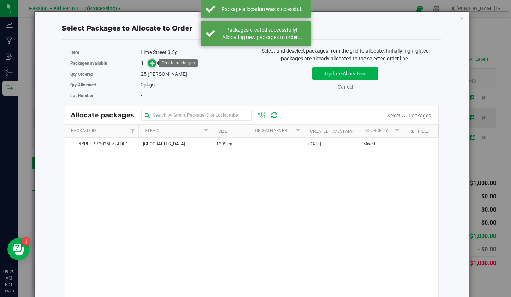
click at [155, 64] on icon at bounding box center [153, 63] width 6 height 6
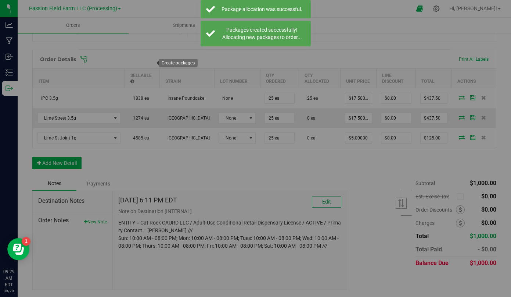
type input "1"
type input "25"
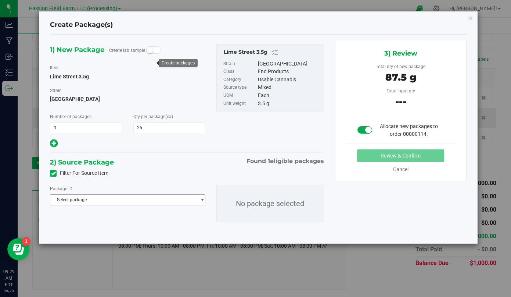
click at [143, 199] on span "Select package" at bounding box center [122, 199] width 145 height 10
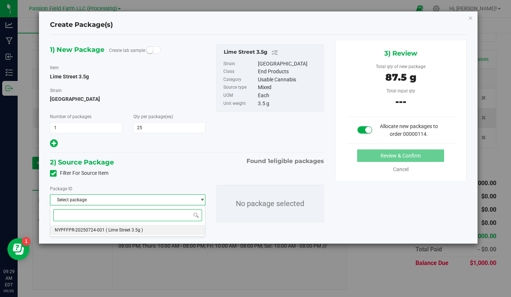
click at [135, 230] on span "( Lime Street 3.5g )" at bounding box center [124, 229] width 37 height 5
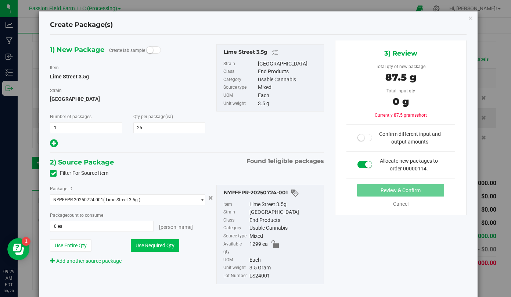
click at [152, 244] on button "Use Required Qty" at bounding box center [155, 245] width 49 height 12
type input "25 ea"
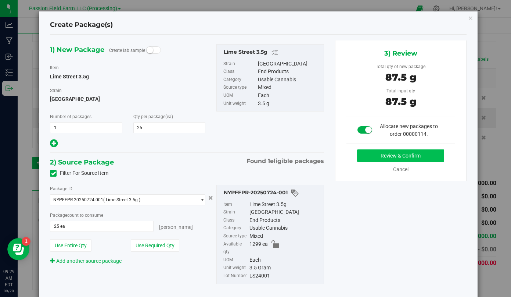
click at [376, 157] on button "Review & Confirm" at bounding box center [400, 155] width 87 height 12
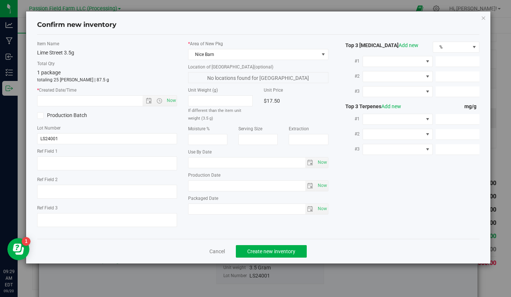
click at [178, 101] on div "Item Name Lime Street 3.5g Total Qty 1 package totaling 25 [PERSON_NAME] | 87.5…" at bounding box center [107, 136] width 151 height 192
click at [172, 100] on span "Now" at bounding box center [171, 100] width 12 height 11
click at [47, 100] on input "[DATE] 9:29 AM" at bounding box center [95, 101] width 117 height 10
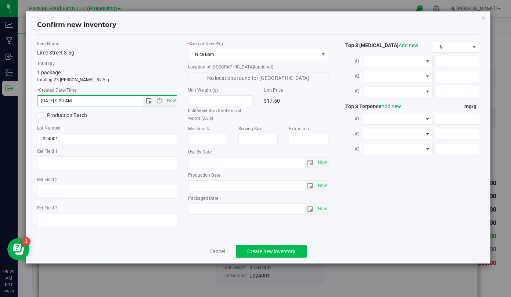
type input "[DATE] 9:29 AM"
click at [267, 251] on span "Create new inventory" at bounding box center [271, 251] width 48 height 6
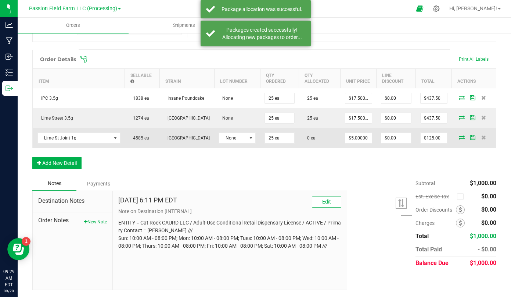
click at [463, 138] on icon at bounding box center [462, 137] width 6 height 4
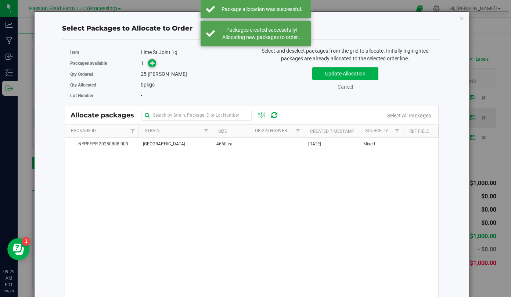
click at [152, 66] on span at bounding box center [152, 62] width 9 height 9
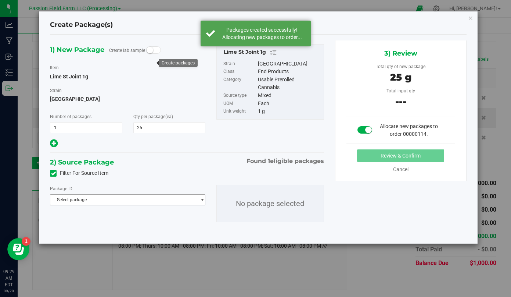
click at [135, 200] on span "Select package" at bounding box center [122, 199] width 145 height 10
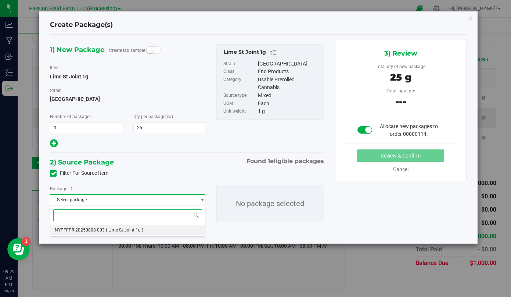
click at [126, 230] on span "( Lime St Joint 1g )" at bounding box center [124, 229] width 37 height 5
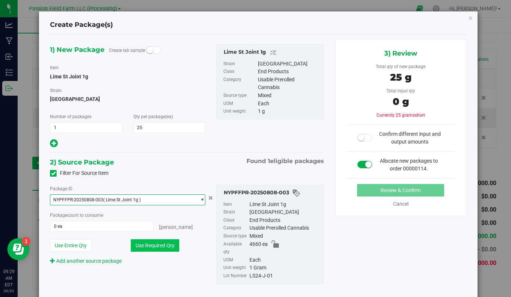
click at [143, 248] on button "Use Required Qty" at bounding box center [155, 245] width 49 height 12
type input "25 ea"
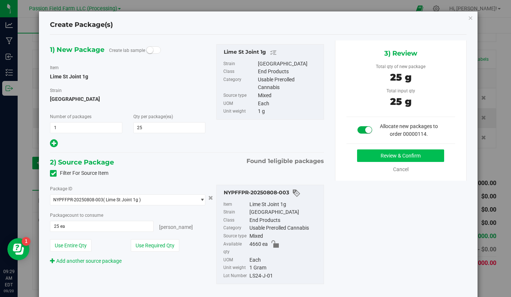
click at [374, 155] on button "Review & Confirm" at bounding box center [400, 155] width 87 height 12
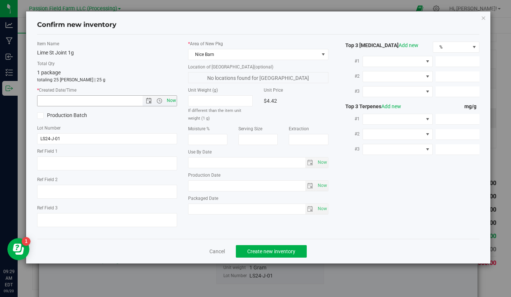
click at [174, 101] on span "Now" at bounding box center [171, 100] width 12 height 11
click at [48, 100] on input "[DATE] 9:29 AM" at bounding box center [95, 101] width 117 height 10
type input "[DATE] 9:29 AM"
click at [277, 250] on span "Create new inventory" at bounding box center [271, 251] width 48 height 6
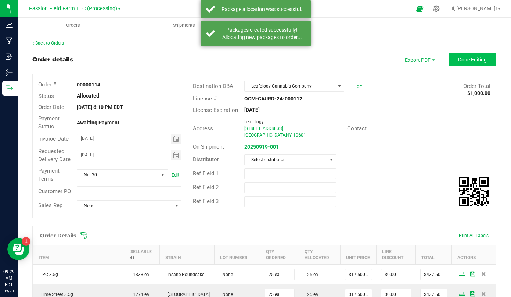
click at [457, 57] on button "Done Editing" at bounding box center [473, 59] width 48 height 13
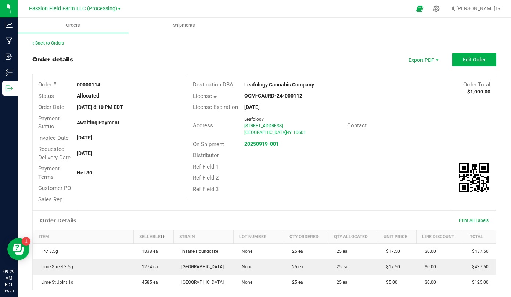
click at [59, 39] on div "Back to Orders Order details Export PDF Edit Order Order # 00000114 Status Allo…" at bounding box center [265, 224] width 494 height 385
click at [55, 44] on link "Back to Orders" at bounding box center [48, 42] width 32 height 5
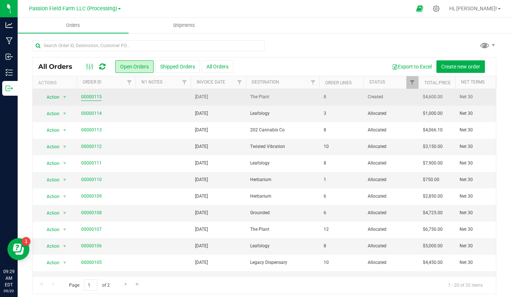
click at [95, 96] on link "00000115" at bounding box center [91, 96] width 21 height 7
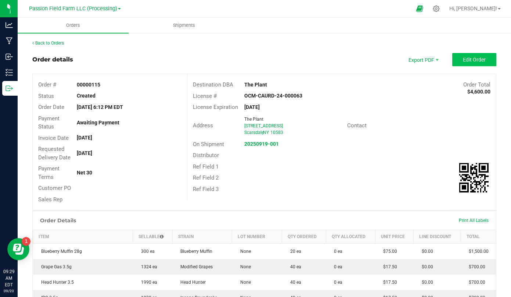
click at [467, 61] on span "Edit Order" at bounding box center [474, 60] width 23 height 6
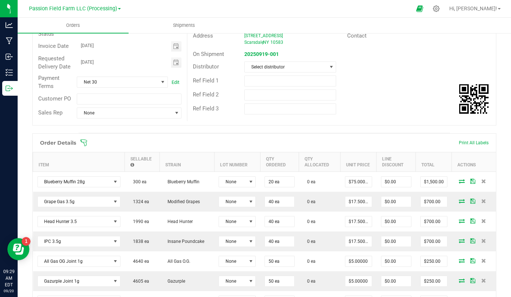
scroll to position [96, 0]
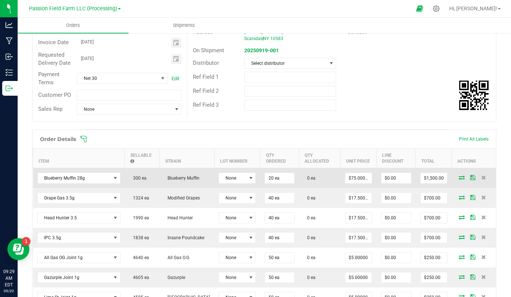
click at [461, 175] on icon at bounding box center [462, 177] width 6 height 4
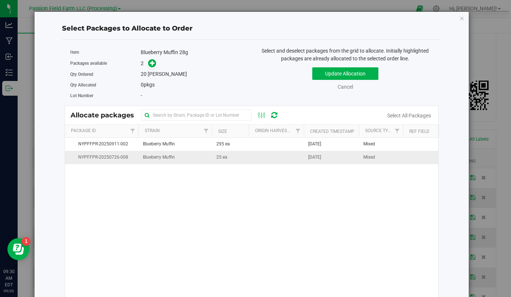
click at [170, 157] on span "Blueberry Muffin" at bounding box center [159, 157] width 32 height 7
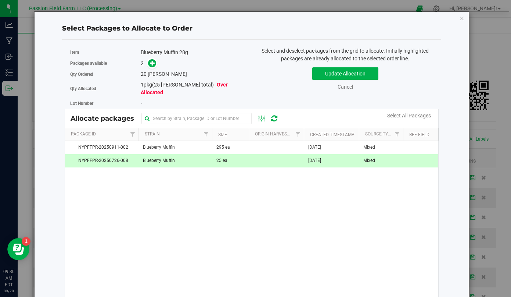
click at [170, 157] on span "Blueberry Muffin" at bounding box center [159, 160] width 32 height 7
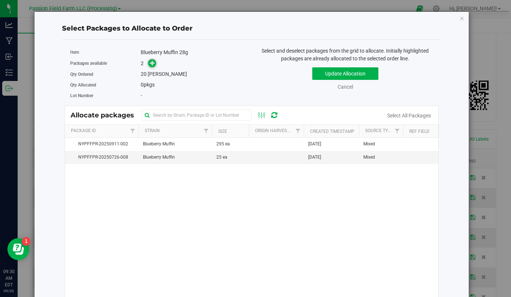
click at [152, 64] on icon at bounding box center [152, 62] width 5 height 5
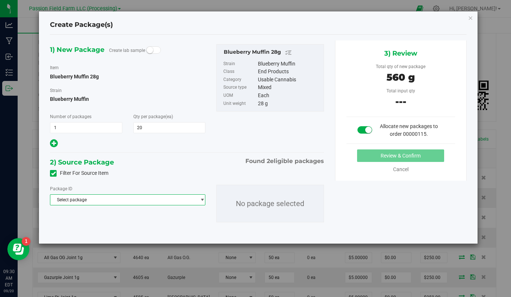
click at [133, 196] on span "Select package" at bounding box center [122, 199] width 145 height 10
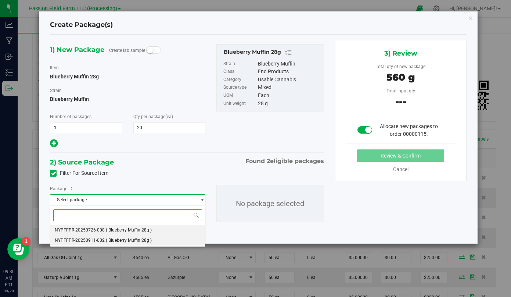
click at [125, 235] on li "NYPFFPR-20250911-002 ( Blueberry Muffin 28g )" at bounding box center [127, 240] width 154 height 10
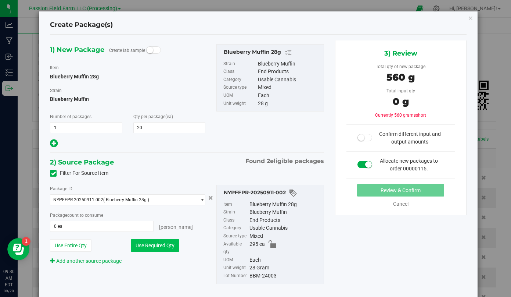
click at [143, 246] on button "Use Required Qty" at bounding box center [155, 245] width 49 height 12
type input "20 ea"
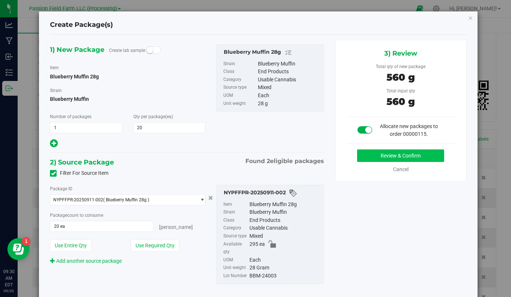
click at [387, 158] on button "Review & Confirm" at bounding box center [400, 155] width 87 height 12
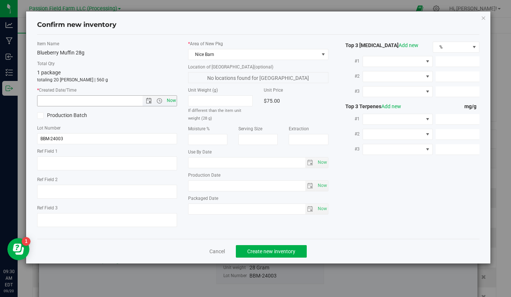
click at [173, 98] on span "Now" at bounding box center [171, 100] width 12 height 11
click at [48, 102] on input "[DATE] 9:30 AM" at bounding box center [95, 101] width 117 height 10
type input "[DATE] 9:30 AM"
click at [254, 252] on span "Create new inventory" at bounding box center [271, 251] width 48 height 6
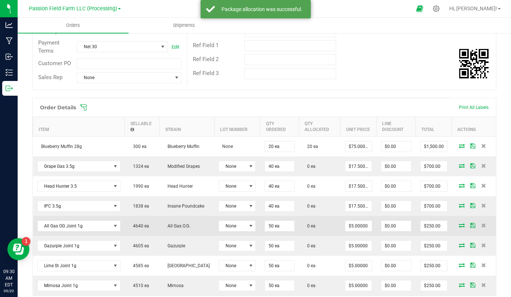
scroll to position [127, 0]
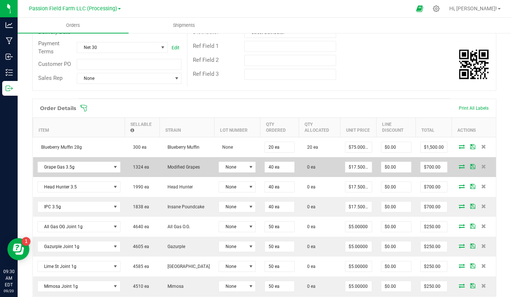
click at [462, 164] on icon at bounding box center [462, 166] width 6 height 4
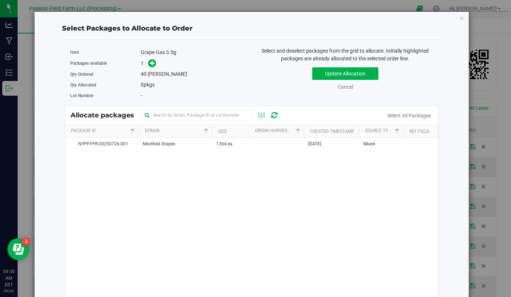
click at [152, 68] on div "Packages available 1" at bounding box center [158, 63] width 176 height 11
click at [152, 64] on icon at bounding box center [152, 62] width 5 height 5
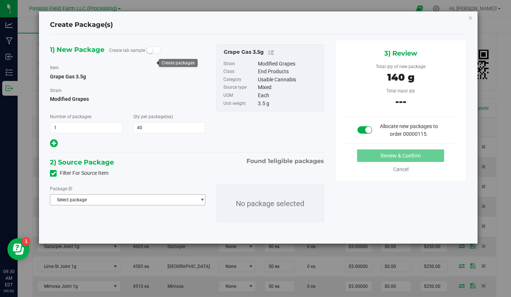
click at [132, 201] on span "Select package" at bounding box center [122, 199] width 145 height 10
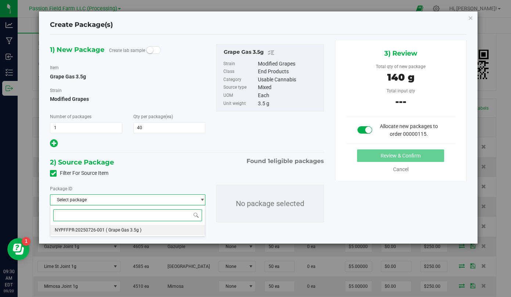
click at [123, 230] on span "( Grape Gas 3.5g )" at bounding box center [124, 229] width 36 height 5
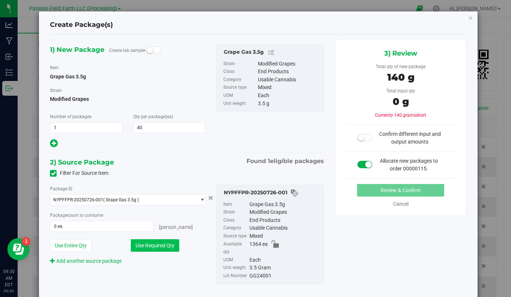
click at [149, 241] on button "Use Required Qty" at bounding box center [155, 245] width 49 height 12
type input "40 ea"
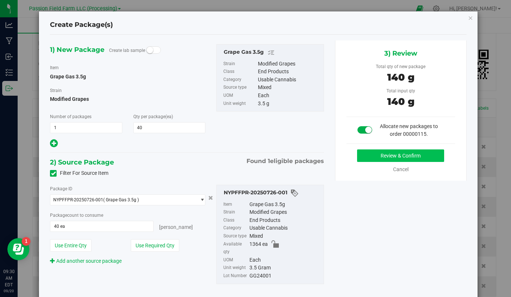
click at [359, 153] on button "Review & Confirm" at bounding box center [400, 155] width 87 height 12
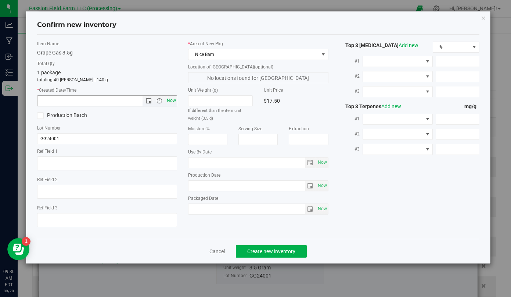
click at [168, 96] on span "Now" at bounding box center [171, 100] width 12 height 11
click at [49, 101] on input "[DATE] 9:30 AM" at bounding box center [95, 101] width 117 height 10
type input "[DATE] 9:30 AM"
click at [242, 250] on button "Create new inventory" at bounding box center [271, 251] width 71 height 12
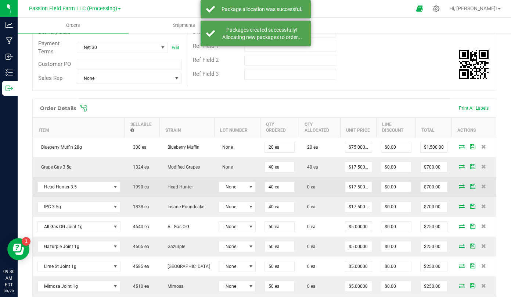
click at [460, 187] on icon at bounding box center [462, 186] width 6 height 4
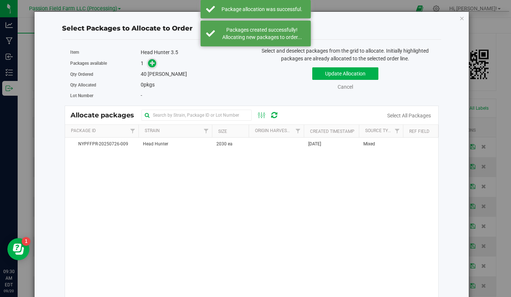
click at [152, 64] on icon at bounding box center [153, 63] width 6 height 6
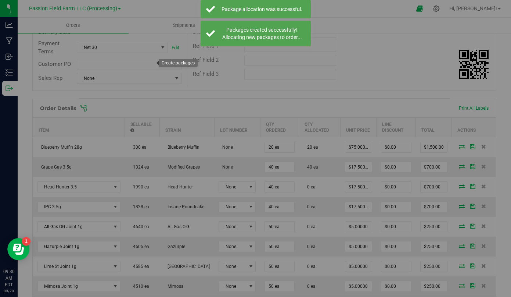
type input "1"
type input "40"
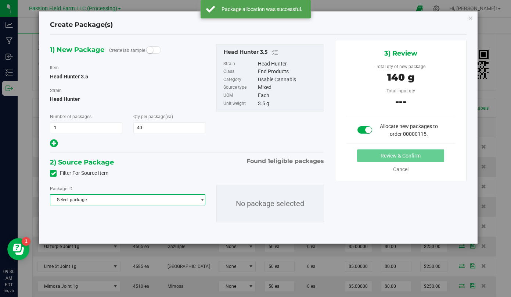
click at [126, 204] on span "Select package" at bounding box center [122, 199] width 145 height 10
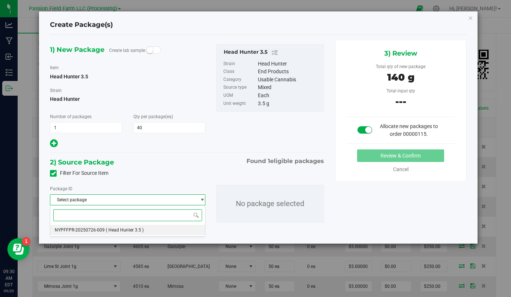
click at [120, 233] on li "NYPFFPR-20250726-009 ( Head Hunter 3.5 )" at bounding box center [127, 230] width 154 height 10
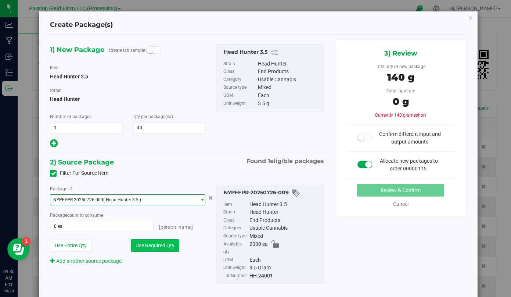
click at [141, 243] on button "Use Required Qty" at bounding box center [155, 245] width 49 height 12
type input "40 ea"
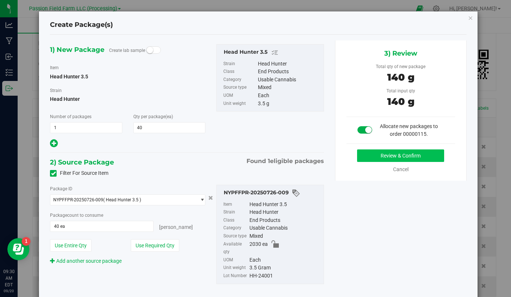
click at [370, 158] on button "Review & Confirm" at bounding box center [400, 155] width 87 height 12
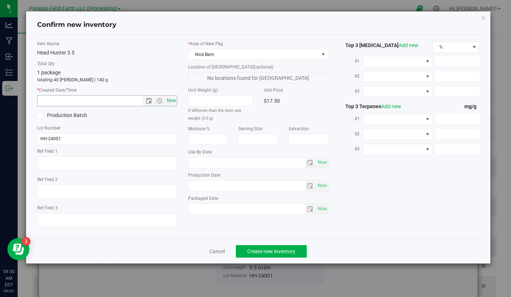
click at [173, 99] on span "Now" at bounding box center [171, 100] width 12 height 11
click at [46, 98] on input "[DATE] 9:30 AM" at bounding box center [95, 101] width 117 height 10
type input "[DATE] 9:30 AM"
click at [254, 250] on span "Create new inventory" at bounding box center [271, 251] width 48 height 6
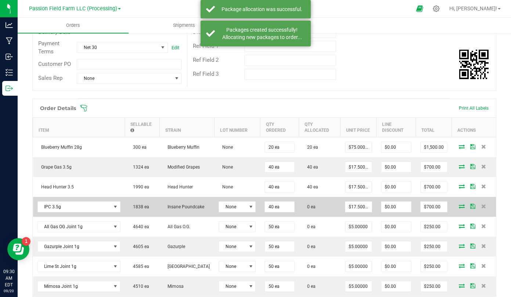
click at [464, 205] on icon at bounding box center [462, 206] width 6 height 4
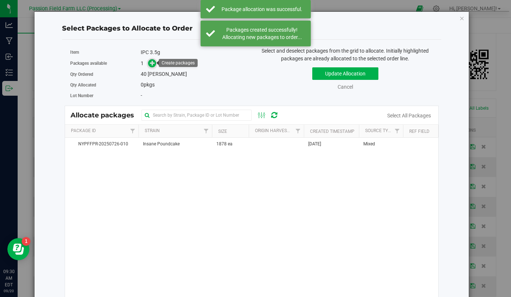
click at [155, 63] on icon at bounding box center [152, 62] width 5 height 5
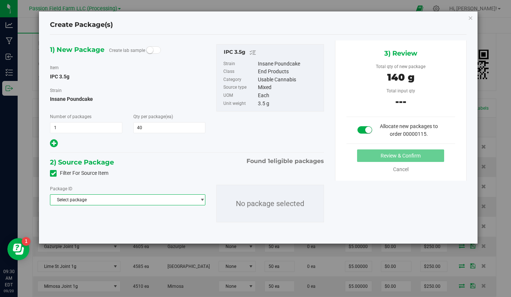
click at [147, 202] on span "Select package" at bounding box center [122, 199] width 145 height 10
click at [143, 231] on li "NYPFFPR-20250726-010 ( IPC 3.5g )" at bounding box center [127, 230] width 154 height 10
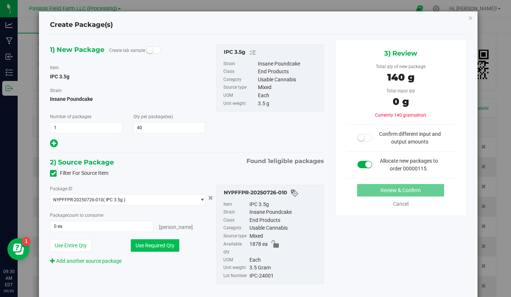
click at [141, 245] on button "Use Required Qty" at bounding box center [155, 245] width 49 height 12
type input "40 ea"
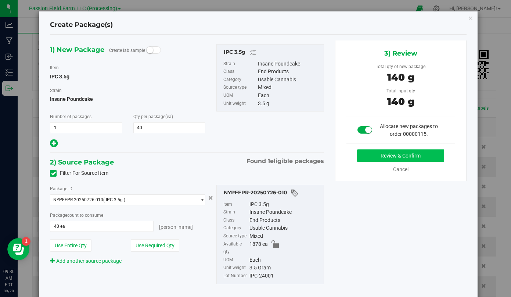
click at [382, 158] on button "Review & Confirm" at bounding box center [400, 155] width 87 height 12
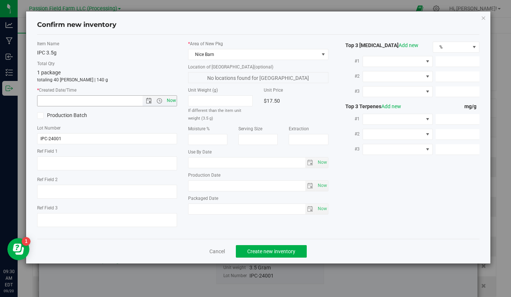
click at [174, 99] on span "Now" at bounding box center [171, 100] width 12 height 11
click at [48, 102] on input "[DATE] 9:30 AM" at bounding box center [95, 101] width 117 height 10
type input "[DATE] 9:30 AM"
click at [265, 251] on span "Create new inventory" at bounding box center [271, 251] width 48 height 6
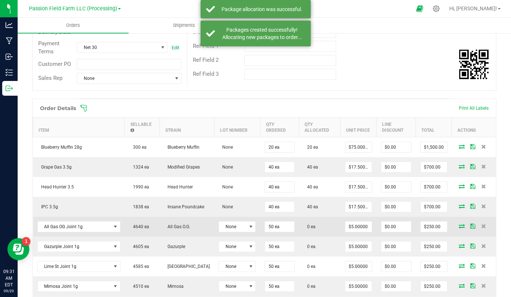
click at [463, 227] on icon at bounding box center [462, 225] width 6 height 4
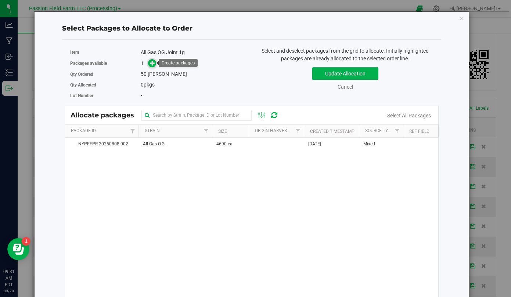
click at [150, 64] on span at bounding box center [152, 62] width 9 height 9
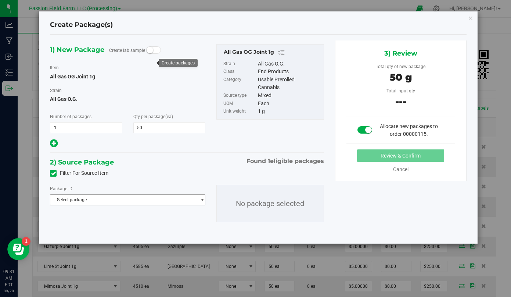
click at [134, 196] on span "Select package" at bounding box center [122, 199] width 145 height 10
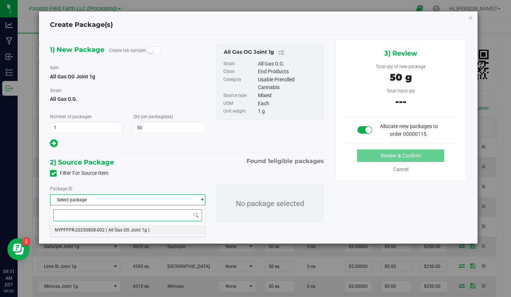
click at [123, 232] on span "( All Gas OG Joint 1g )" at bounding box center [128, 229] width 44 height 5
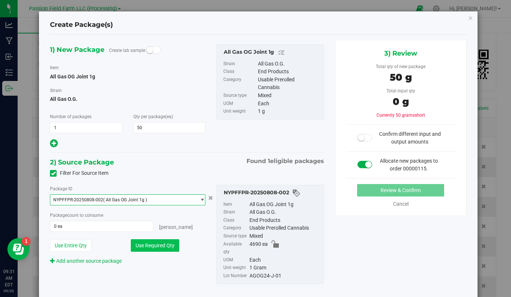
click at [143, 246] on button "Use Required Qty" at bounding box center [155, 245] width 49 height 12
type input "50 ea"
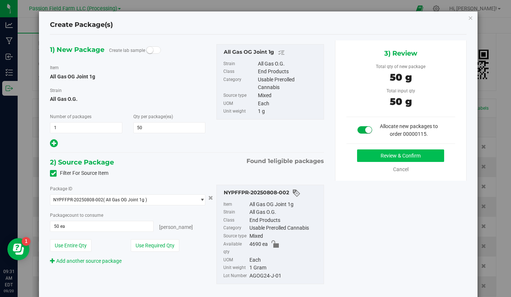
click at [381, 158] on button "Review & Confirm" at bounding box center [400, 155] width 87 height 12
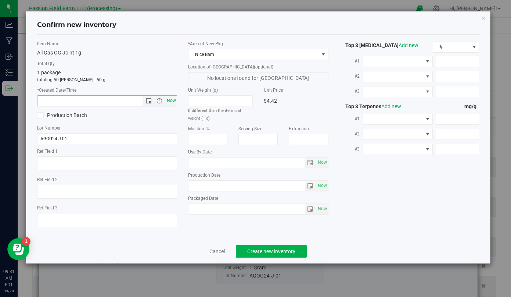
click at [169, 103] on span "Now" at bounding box center [171, 100] width 12 height 11
click at [49, 102] on input "[DATE] 9:31 AM" at bounding box center [95, 101] width 117 height 10
click at [46, 101] on input "[DATE] 9:31 AM" at bounding box center [95, 101] width 117 height 10
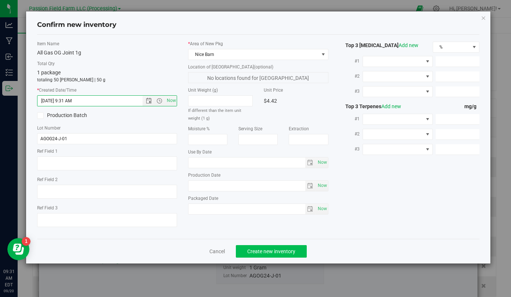
type input "[DATE] 9:31 AM"
click at [249, 252] on span "Create new inventory" at bounding box center [271, 251] width 48 height 6
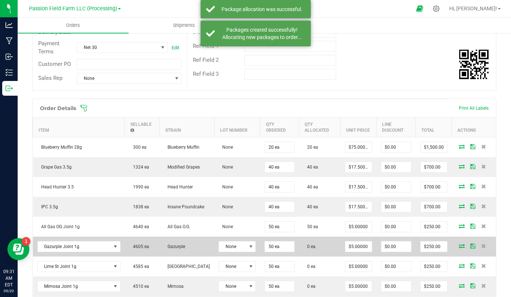
click at [459, 246] on span at bounding box center [461, 245] width 11 height 4
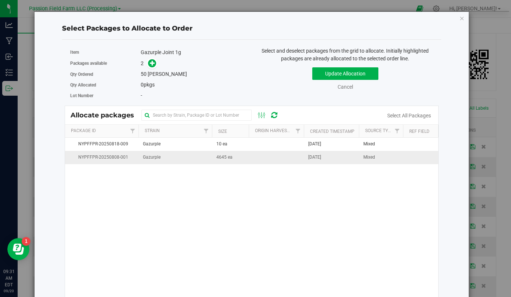
click at [173, 157] on td "Gazurple" at bounding box center [175, 157] width 73 height 13
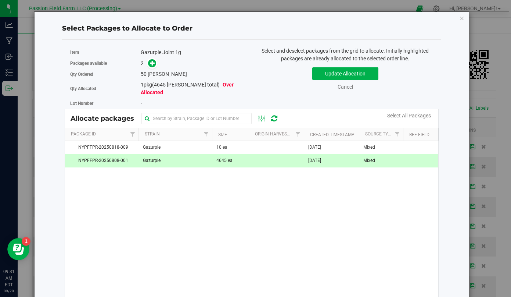
click at [164, 155] on td "Gazurple" at bounding box center [175, 160] width 73 height 13
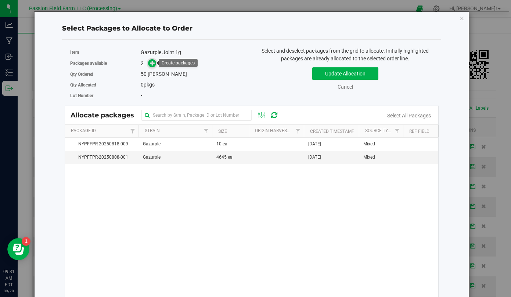
click at [152, 65] on icon at bounding box center [153, 63] width 6 height 6
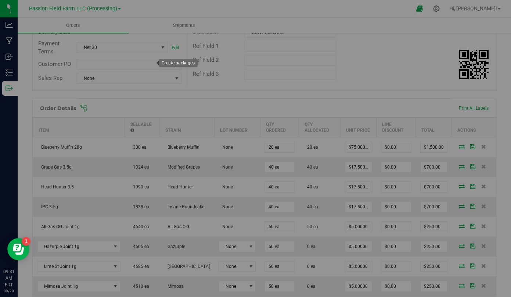
type input "1"
type input "50"
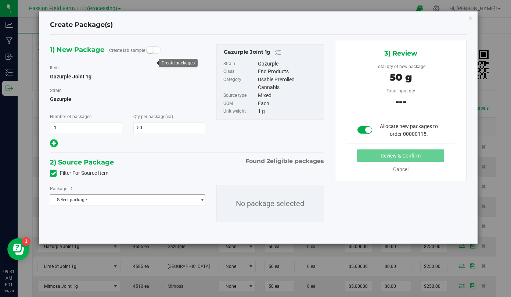
click at [149, 201] on span "Select package" at bounding box center [122, 199] width 145 height 10
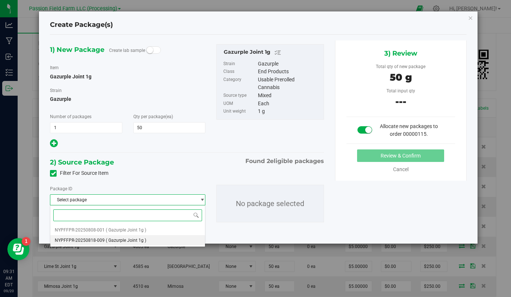
click at [140, 238] on span "( Gazurple Joint 1g )" at bounding box center [126, 239] width 40 height 5
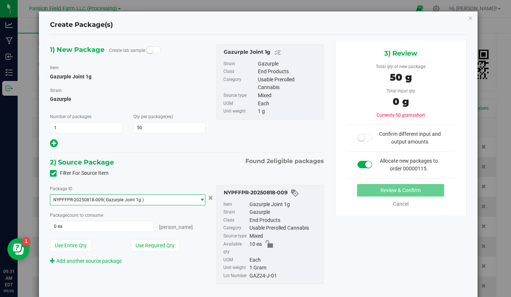
click at [147, 198] on span "NYPFFPR-20250818-009 ( Gazurple Joint 1g )" at bounding box center [122, 199] width 145 height 10
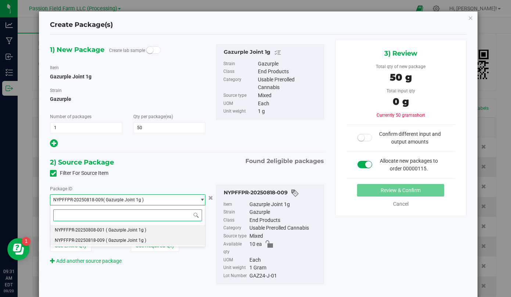
click at [139, 230] on span "( Gazurple Joint 1g )" at bounding box center [126, 229] width 40 height 5
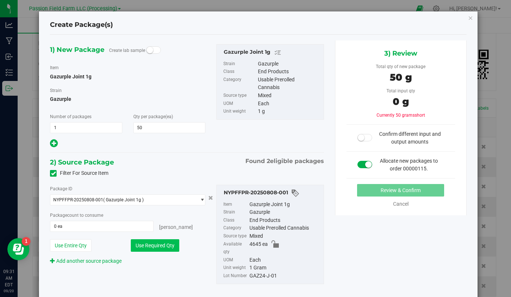
click at [160, 244] on button "Use Required Qty" at bounding box center [155, 245] width 49 height 12
type input "50 ea"
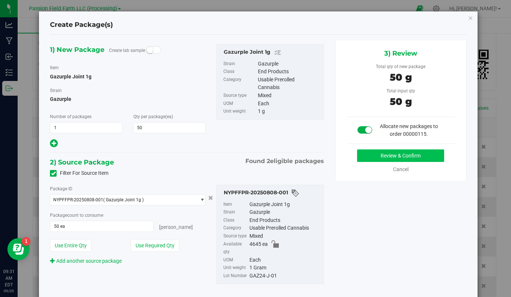
click at [395, 157] on button "Review & Confirm" at bounding box center [400, 155] width 87 height 12
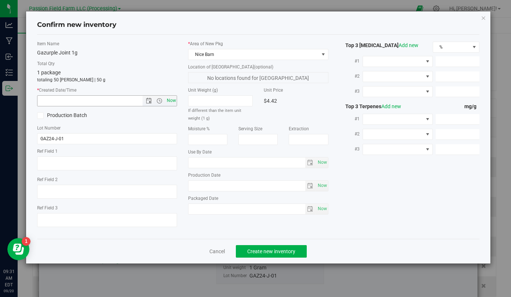
click at [172, 98] on span "Now" at bounding box center [171, 100] width 12 height 11
click at [45, 101] on input "[DATE] 9:31 AM" at bounding box center [95, 101] width 117 height 10
click at [47, 101] on input "[DATE] 9:31 AM" at bounding box center [95, 101] width 117 height 10
type input "[DATE] 9:31 AM"
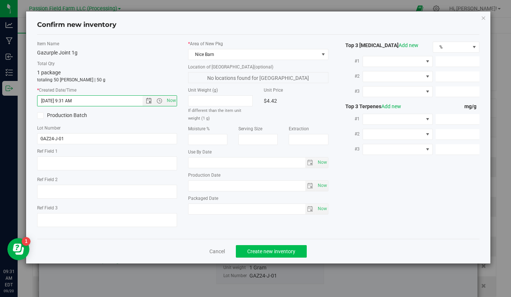
click at [248, 251] on span "Create new inventory" at bounding box center [271, 251] width 48 height 6
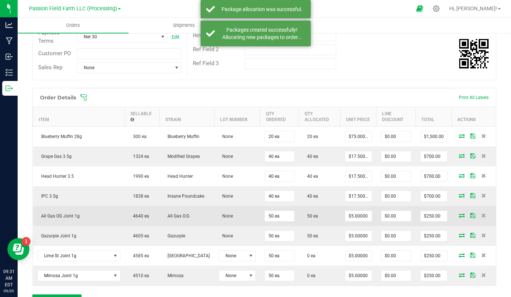
scroll to position [138, 0]
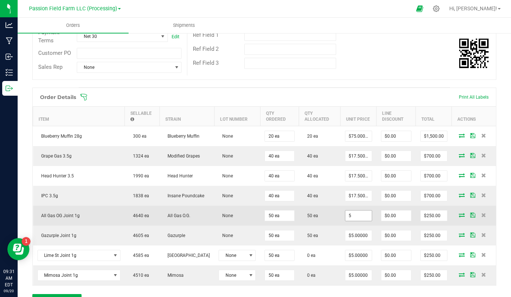
click at [346, 216] on input "5" at bounding box center [358, 215] width 26 height 10
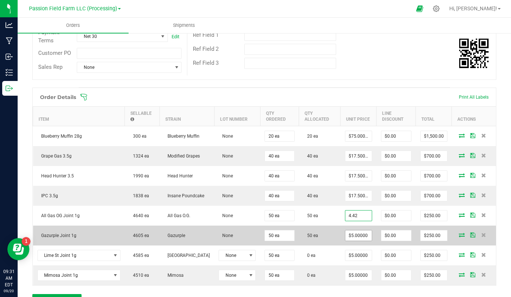
type input "$4.42000"
type input "$221.00"
click at [348, 234] on input "5" at bounding box center [358, 235] width 26 height 10
click at [348, 236] on input "5" at bounding box center [358, 235] width 26 height 10
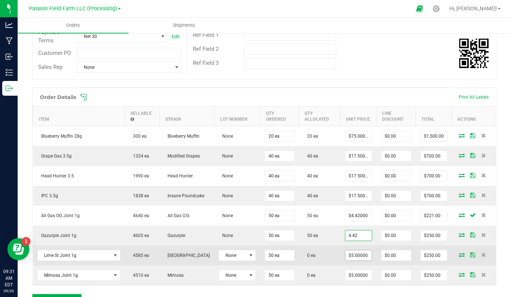
type input "$4.42000"
type input "$221.00"
click at [346, 251] on input "5" at bounding box center [358, 255] width 26 height 10
click at [348, 256] on input "5" at bounding box center [358, 255] width 26 height 10
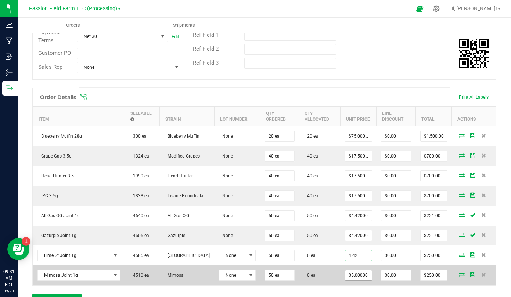
type input "$4.42000"
type input "$221.00"
click at [352, 272] on input "5" at bounding box center [358, 275] width 26 height 10
click at [352, 276] on input "5" at bounding box center [358, 275] width 26 height 10
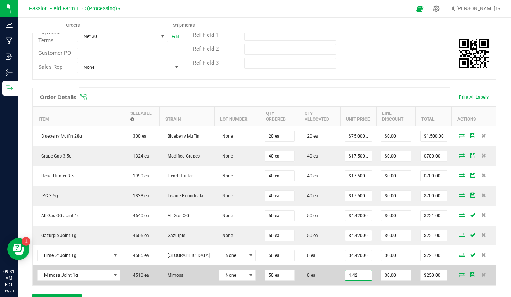
click at [352, 280] on input "4.42" at bounding box center [358, 275] width 26 height 10
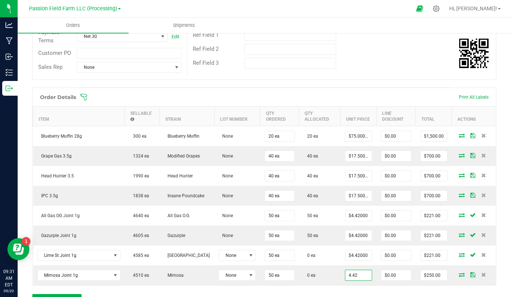
type input "$4.42000"
type input "$221.00"
click at [352, 288] on div "Order Details Print All Labels Item Sellable Strain Lot Number Qty Ordered Qty …" at bounding box center [264, 200] width 464 height 226
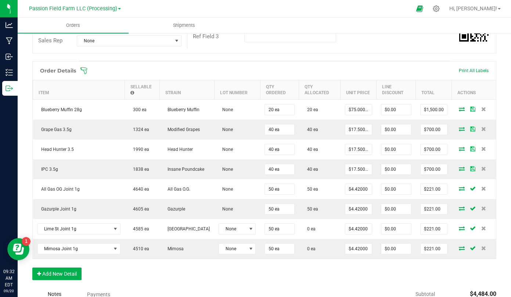
scroll to position [166, 0]
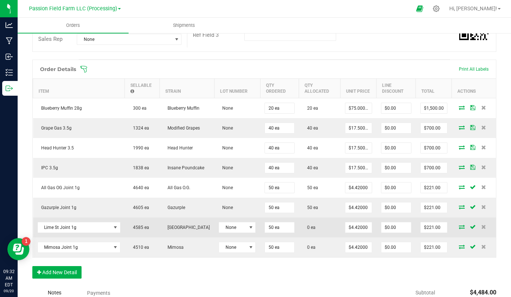
click at [460, 225] on icon at bounding box center [462, 226] width 6 height 4
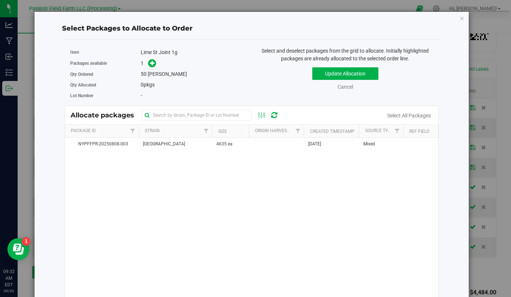
click at [154, 58] on div "Packages available 1" at bounding box center [158, 63] width 176 height 11
click at [153, 62] on icon at bounding box center [152, 62] width 5 height 5
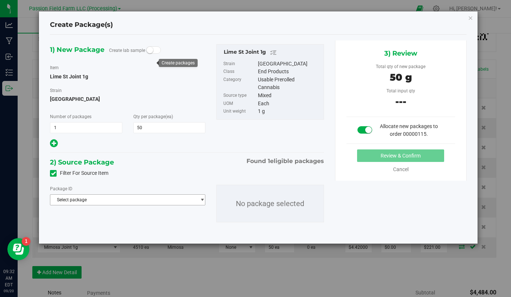
click at [126, 194] on span "Select package" at bounding box center [127, 199] width 155 height 11
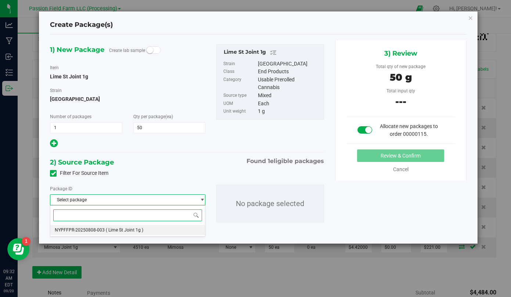
click at [117, 233] on li "NYPFFPR-20250808-003 ( Lime St Joint 1g )" at bounding box center [127, 230] width 154 height 10
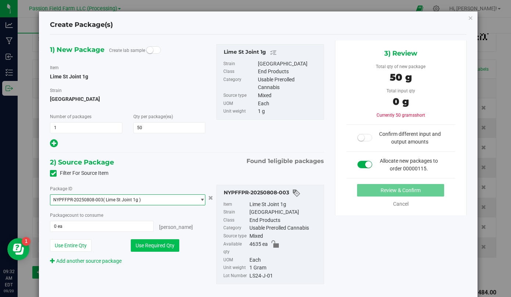
click at [135, 245] on button "Use Required Qty" at bounding box center [155, 245] width 49 height 12
type input "50 ea"
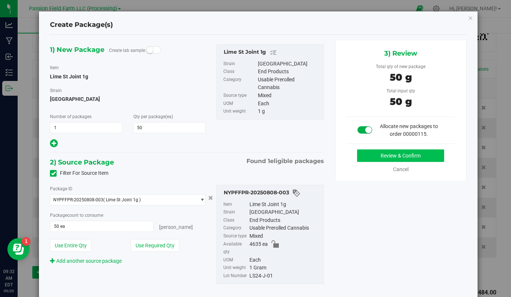
click at [363, 155] on button "Review & Confirm" at bounding box center [400, 155] width 87 height 12
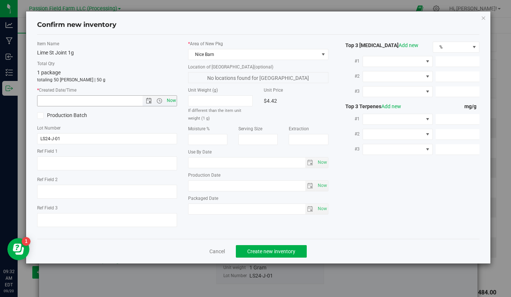
click at [175, 97] on span "Now" at bounding box center [171, 100] width 12 height 11
click at [49, 102] on input "[DATE] 9:32 AM" at bounding box center [95, 101] width 117 height 10
type input "[DATE] 9:32 AM"
click at [269, 248] on span "Create new inventory" at bounding box center [271, 251] width 48 height 6
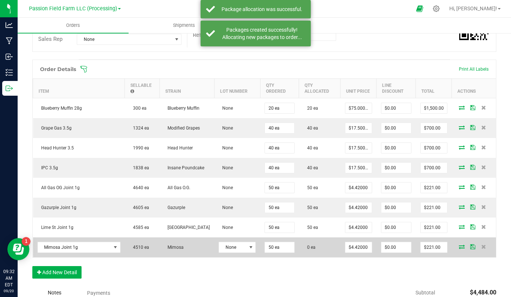
click at [461, 246] on icon at bounding box center [462, 246] width 6 height 4
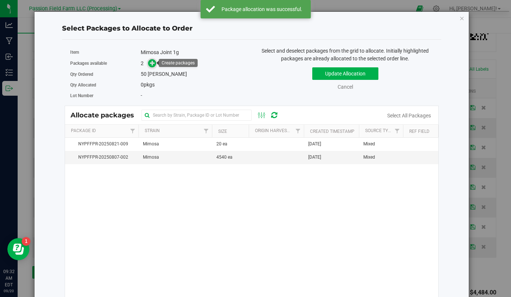
click at [155, 64] on icon at bounding box center [153, 63] width 6 height 6
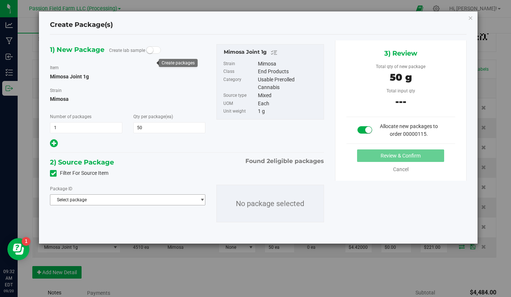
click at [130, 198] on span "Select package" at bounding box center [122, 199] width 145 height 10
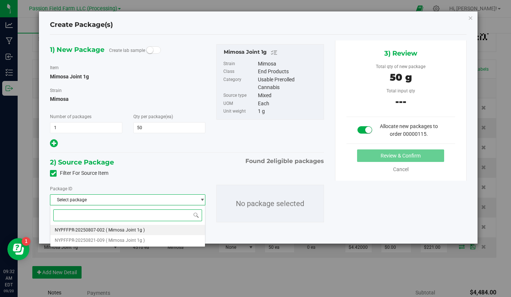
click at [124, 232] on span "( Mimosa Joint 1g )" at bounding box center [125, 229] width 39 height 5
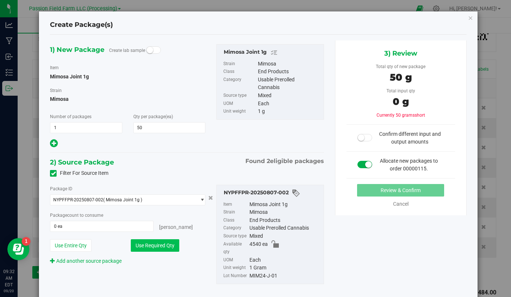
click at [146, 243] on button "Use Required Qty" at bounding box center [155, 245] width 49 height 12
type input "50 ea"
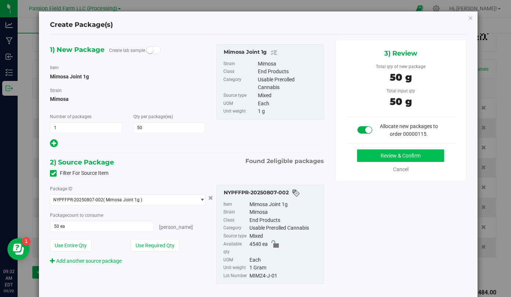
click at [372, 155] on button "Review & Confirm" at bounding box center [400, 155] width 87 height 12
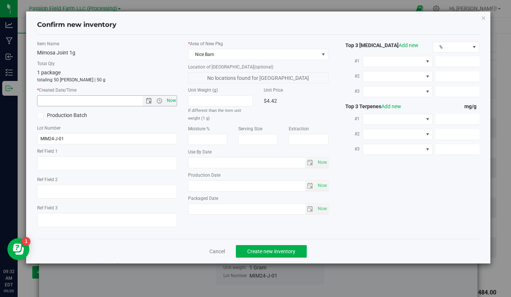
click at [171, 103] on span "Now" at bounding box center [171, 100] width 12 height 11
click at [48, 102] on input "[DATE] 9:32 AM" at bounding box center [95, 101] width 117 height 10
type input "[DATE] 9:32 AM"
click at [289, 253] on span "Create new inventory" at bounding box center [271, 251] width 48 height 6
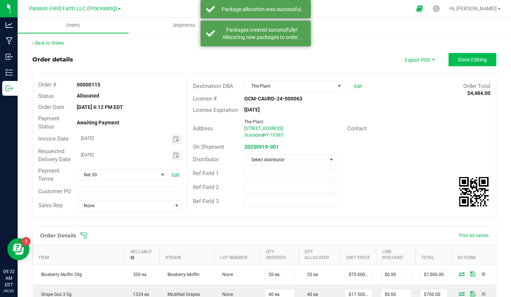
click at [483, 61] on span "Done Editing" at bounding box center [472, 60] width 29 height 6
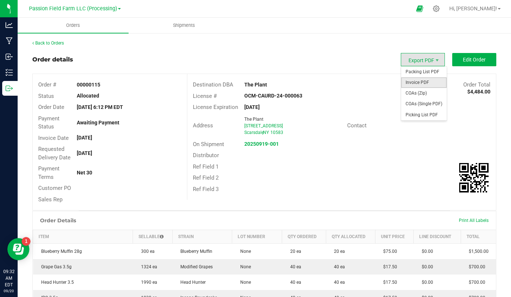
click at [426, 81] on span "Invoice PDF" at bounding box center [424, 82] width 46 height 11
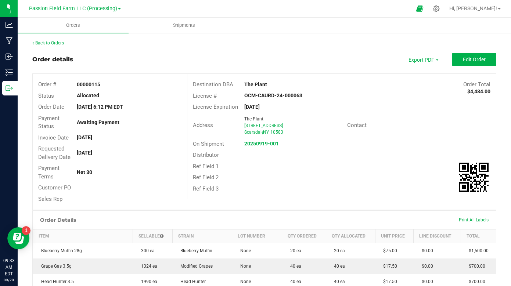
click at [64, 42] on link "Back to Orders" at bounding box center [48, 42] width 32 height 5
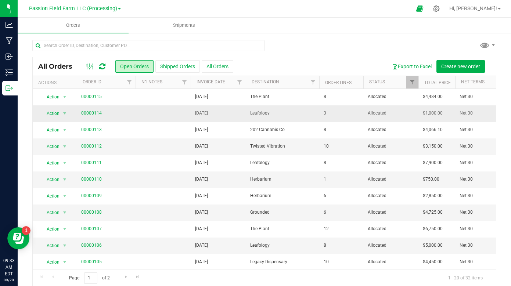
click at [91, 115] on link "00000114" at bounding box center [91, 113] width 21 height 7
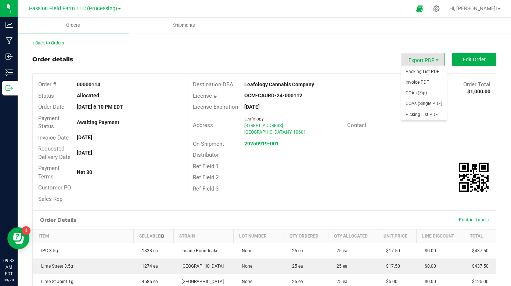
click at [433, 61] on span "Export PDF" at bounding box center [423, 59] width 44 height 13
click at [421, 85] on span "Invoice PDF" at bounding box center [424, 82] width 46 height 11
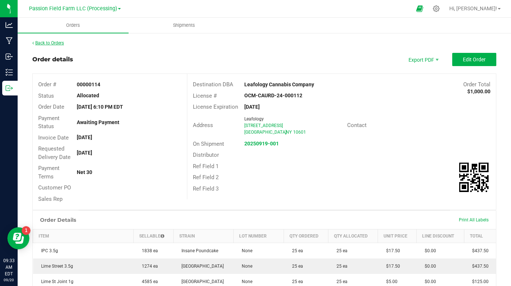
click at [60, 41] on link "Back to Orders" at bounding box center [48, 42] width 32 height 5
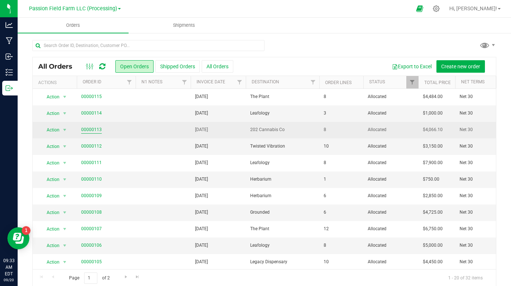
click at [92, 131] on link "00000113" at bounding box center [91, 129] width 21 height 7
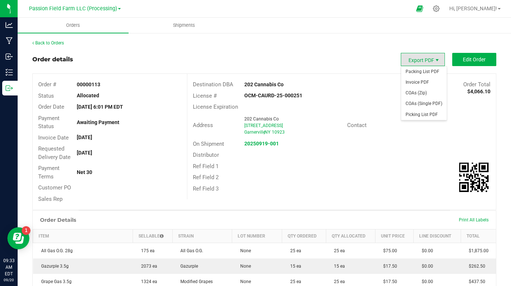
click at [440, 57] on span "Export PDF" at bounding box center [437, 60] width 6 height 6
click at [430, 81] on span "Invoice PDF" at bounding box center [424, 82] width 46 height 11
